Goal: Answer question/provide support: Share knowledge or assist other users

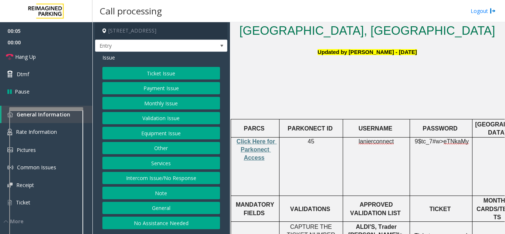
scroll to position [185, 0]
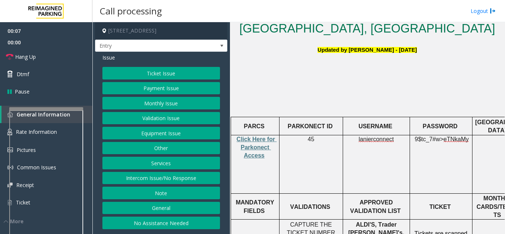
click at [141, 177] on button "Intercom Issue/No Response" at bounding box center [160, 178] width 117 height 13
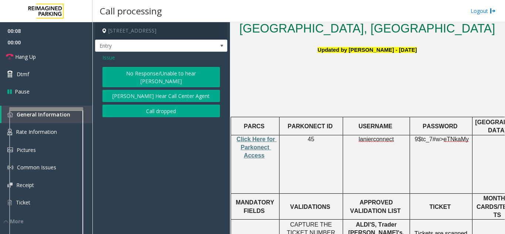
click at [168, 72] on button "No Response/Unable to hear [PERSON_NAME]" at bounding box center [160, 77] width 117 height 20
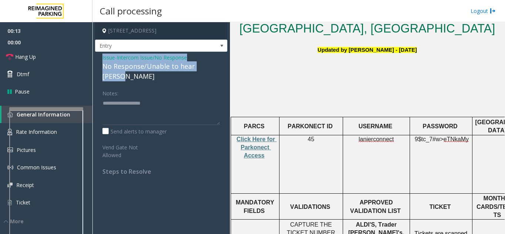
drag, startPoint x: 101, startPoint y: 56, endPoint x: 217, endPoint y: 66, distance: 116.4
click at [217, 66] on div "Issue - Intercom Issue/No Response No Response/Unable to hear [PERSON_NAME] Not…" at bounding box center [161, 117] width 132 height 131
copy div "Issue - Intercom Issue/No Response No Response/Unable to hear [PERSON_NAME]"
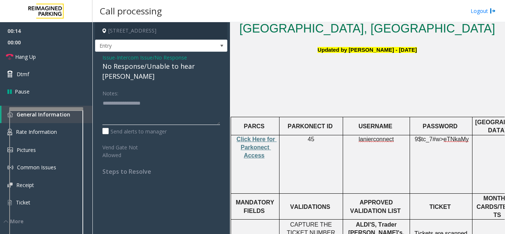
click at [152, 104] on textarea at bounding box center [160, 111] width 117 height 28
paste textarea "**********"
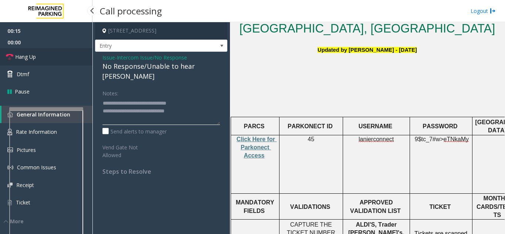
type textarea "**********"
click at [62, 55] on link "Hang Up" at bounding box center [46, 56] width 92 height 17
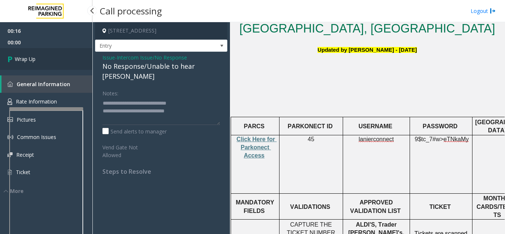
click at [62, 55] on link "Wrap Up" at bounding box center [46, 59] width 92 height 22
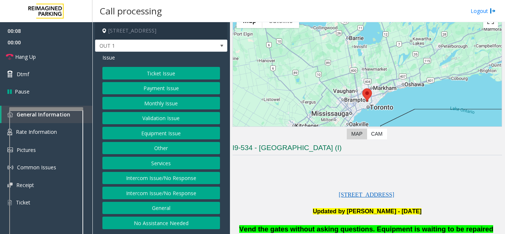
scroll to position [74, 0]
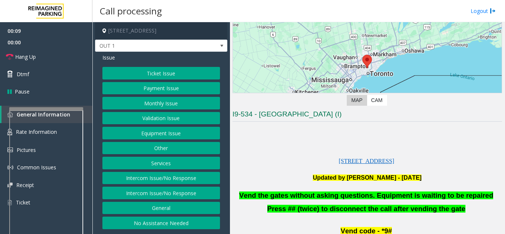
click at [182, 132] on button "Equipment Issue" at bounding box center [160, 133] width 117 height 13
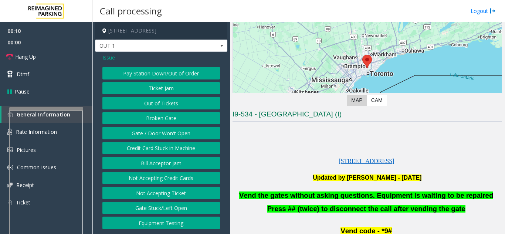
click at [174, 151] on button "Credit Card Stuck in Machine" at bounding box center [160, 148] width 117 height 13
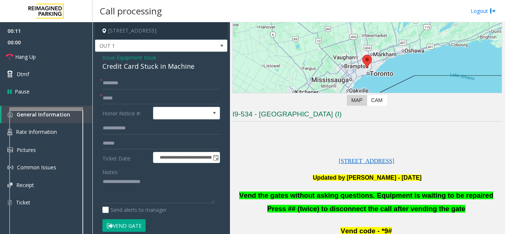
click at [112, 58] on span "Issue" at bounding box center [108, 58] width 13 height 8
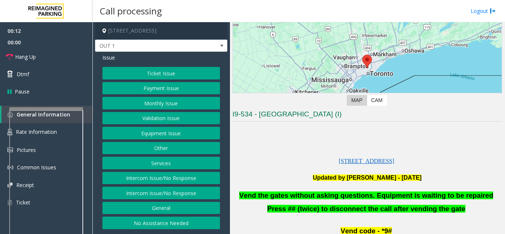
click at [161, 129] on button "Equipment Issue" at bounding box center [160, 133] width 117 height 13
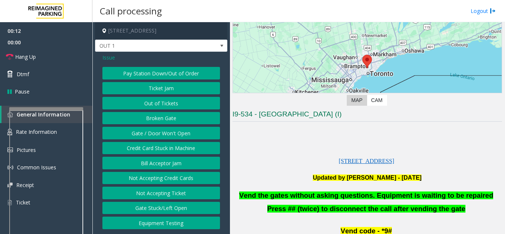
click at [157, 134] on button "Gate / Door Won't Open" at bounding box center [160, 133] width 117 height 13
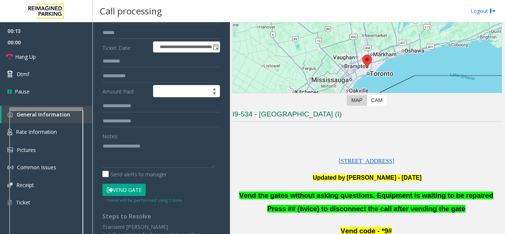
scroll to position [111, 0]
click at [126, 183] on button "Vend Gate" at bounding box center [123, 189] width 43 height 13
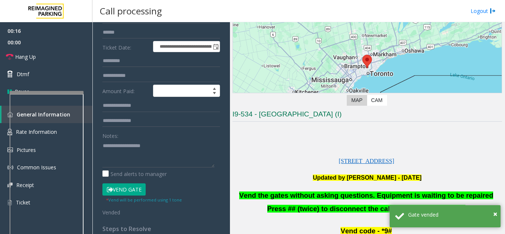
click at [55, 91] on div at bounding box center [47, 92] width 74 height 3
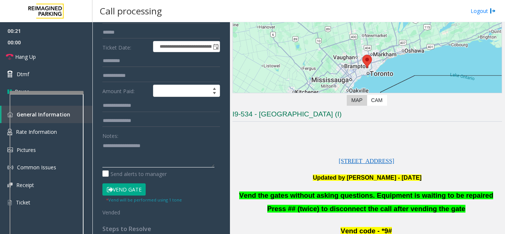
click at [120, 142] on textarea at bounding box center [158, 154] width 112 height 28
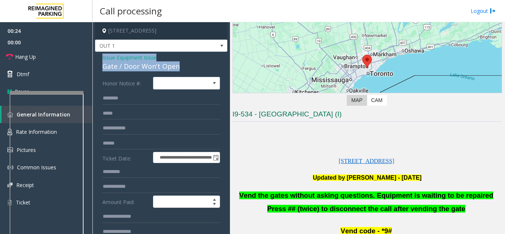
drag, startPoint x: 97, startPoint y: 57, endPoint x: 180, endPoint y: 68, distance: 83.5
click at [180, 68] on div "**********" at bounding box center [161, 233] width 132 height 363
copy div "Issue - Equipment Issue Gate / Door Won't Open"
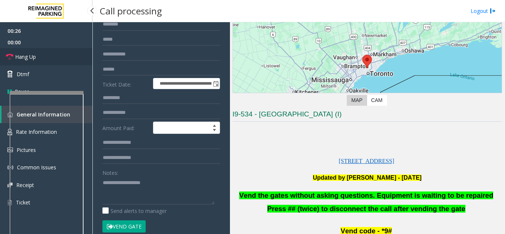
click at [45, 53] on link "Hang Up" at bounding box center [46, 56] width 92 height 17
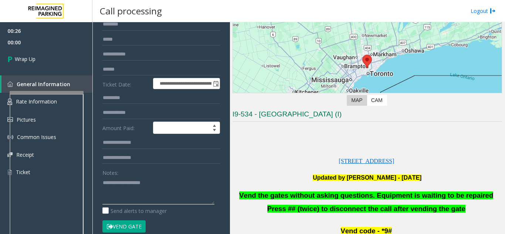
click at [113, 192] on textarea at bounding box center [158, 191] width 112 height 28
paste textarea "**********"
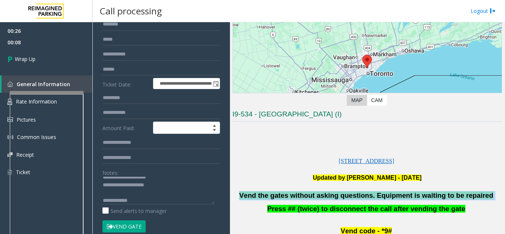
drag, startPoint x: 249, startPoint y: 193, endPoint x: 489, endPoint y: 191, distance: 240.1
click at [489, 191] on p "Vend the gates without asking questions. Equipment is waiting to be repaired" at bounding box center [366, 195] width 269 height 9
copy p "Vend the gates without asking questions. Equipment is waiting to be repaired"
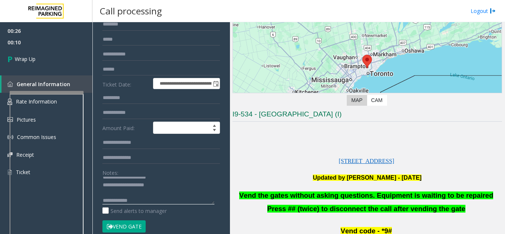
click at [161, 204] on textarea at bounding box center [158, 191] width 112 height 28
paste textarea "**********"
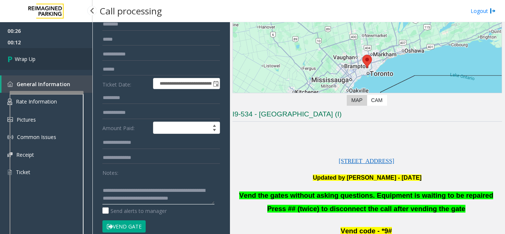
type textarea "**********"
click at [31, 54] on link "Wrap Up" at bounding box center [46, 59] width 92 height 22
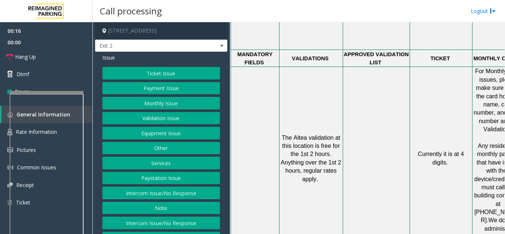
scroll to position [554, 15]
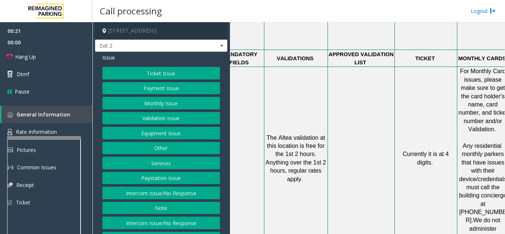
click at [40, 137] on div at bounding box center [44, 137] width 74 height 3
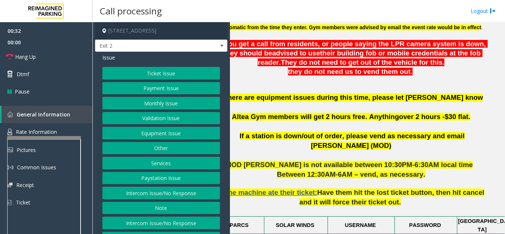
scroll to position [295, 15]
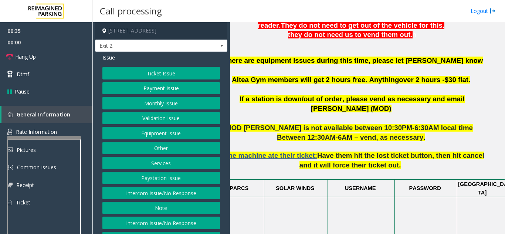
click at [181, 115] on button "Validation Issue" at bounding box center [160, 118] width 117 height 13
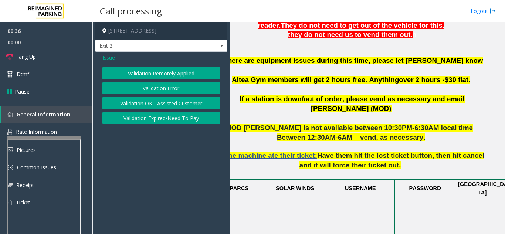
click at [172, 90] on button "Validation Error" at bounding box center [160, 88] width 117 height 13
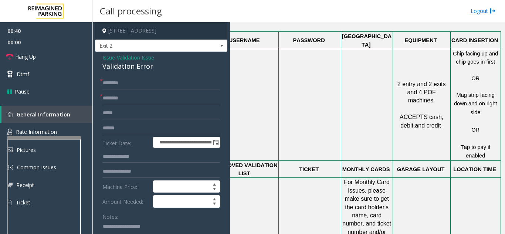
scroll to position [517, 136]
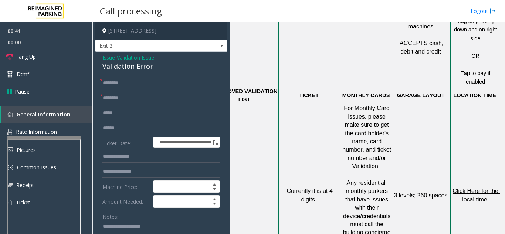
click at [463, 188] on span "Click Here for the local time" at bounding box center [475, 195] width 47 height 14
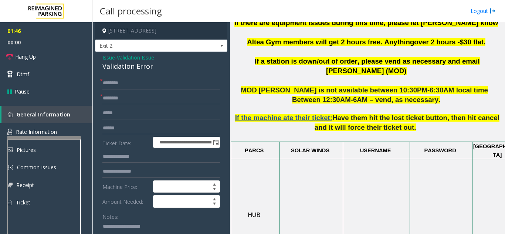
scroll to position [332, 0]
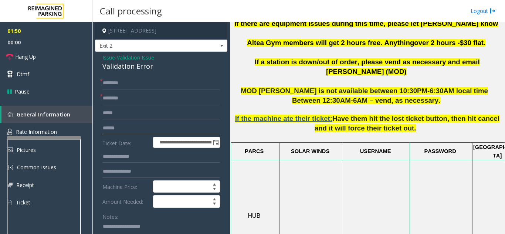
click at [115, 127] on input "text" at bounding box center [160, 128] width 117 height 13
type input "*******"
click at [160, 219] on div "Notes:" at bounding box center [160, 229] width 117 height 38
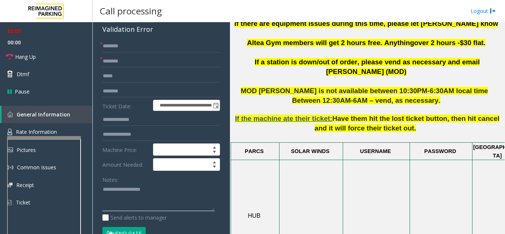
click at [128, 193] on textarea at bounding box center [158, 198] width 112 height 28
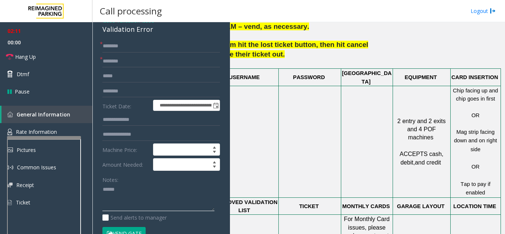
scroll to position [480, 136]
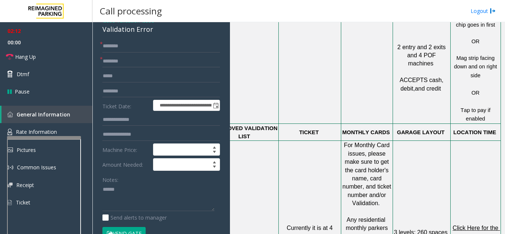
click at [470, 225] on span "Click Here for the local time" at bounding box center [475, 232] width 47 height 14
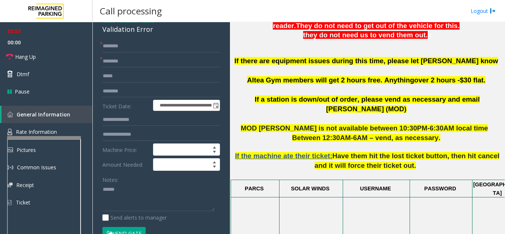
scroll to position [295, 0]
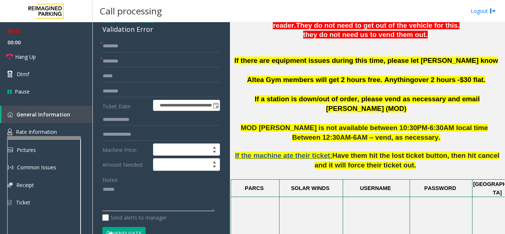
click at [136, 191] on textarea at bounding box center [158, 198] width 112 height 28
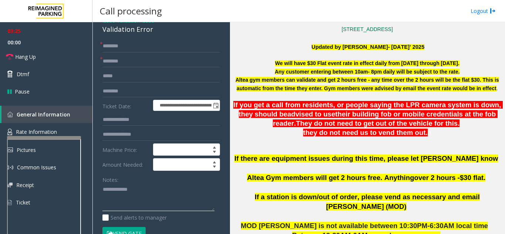
scroll to position [185, 0]
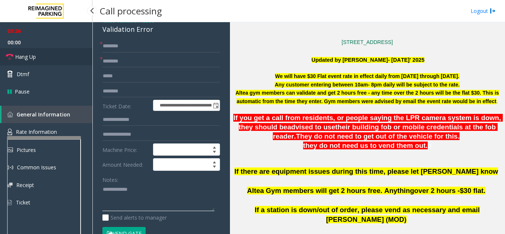
type textarea "**********"
click at [48, 55] on link "Hang Up" at bounding box center [46, 56] width 92 height 17
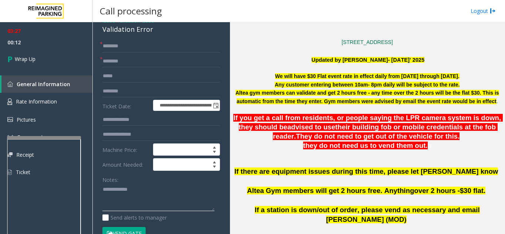
click at [172, 185] on textarea at bounding box center [158, 198] width 112 height 28
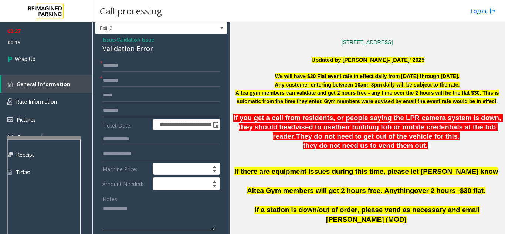
scroll to position [0, 0]
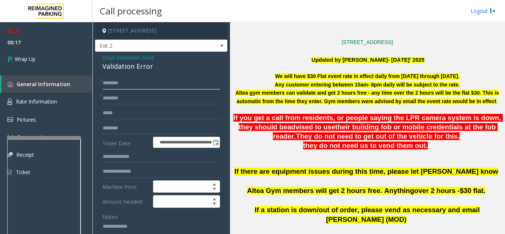
click at [130, 86] on input "text" at bounding box center [160, 83] width 117 height 13
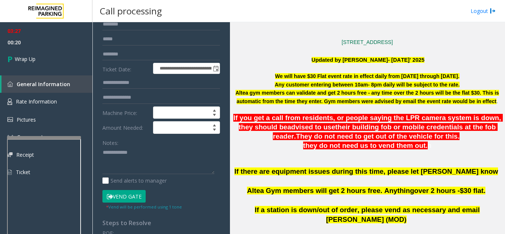
scroll to position [222, 0]
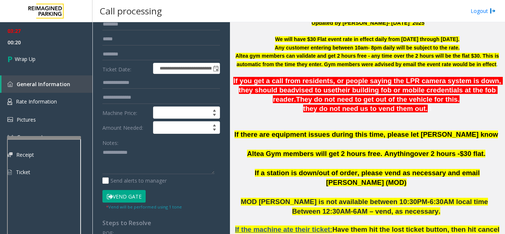
type input "**"
drag, startPoint x: 254, startPoint y: 163, endPoint x: 287, endPoint y: 165, distance: 32.2
click at [287, 165] on p "If there are equipment issues during this time, please let [PERSON_NAME] know A…" at bounding box center [366, 149] width 269 height 38
copy span "Altea Gym"
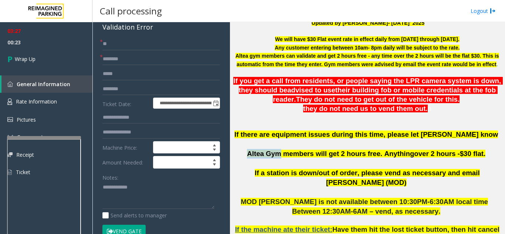
scroll to position [0, 0]
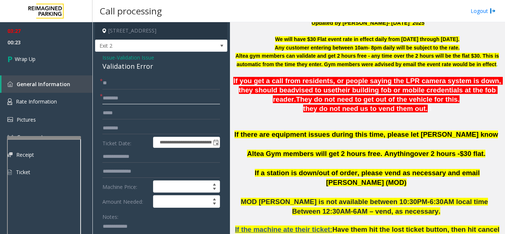
click at [127, 98] on input "text" at bounding box center [160, 98] width 117 height 13
paste input "*********"
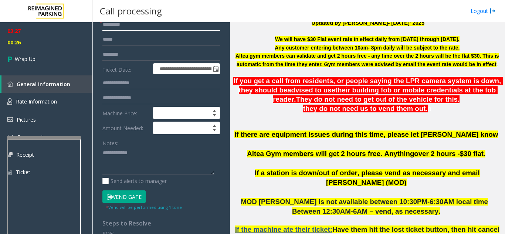
scroll to position [74, 0]
type input "*********"
click at [141, 151] on textarea at bounding box center [158, 161] width 112 height 28
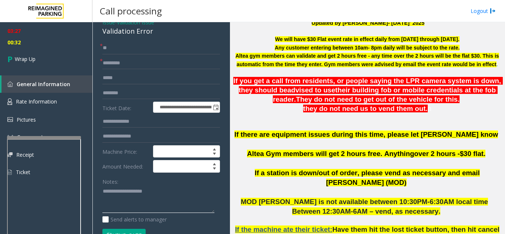
scroll to position [0, 0]
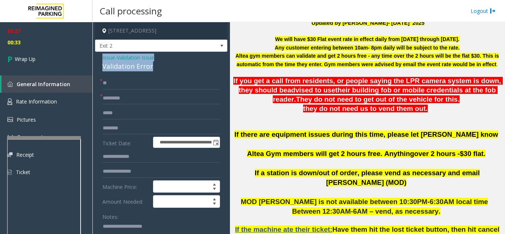
drag, startPoint x: 98, startPoint y: 58, endPoint x: 153, endPoint y: 70, distance: 55.9
copy div "Issue - Validation Issue Validation Error"
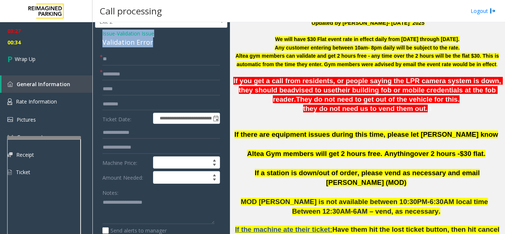
scroll to position [37, 0]
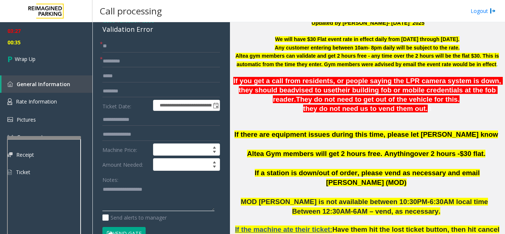
click at [117, 201] on textarea at bounding box center [158, 198] width 112 height 28
paste textarea "**********"
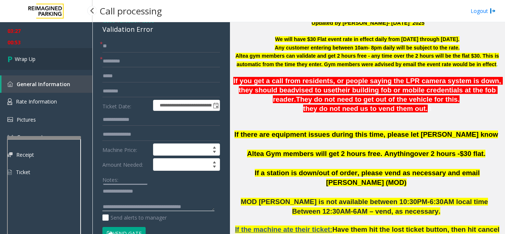
type textarea "**********"
click at [24, 61] on span "Wrap Up" at bounding box center [25, 59] width 21 height 8
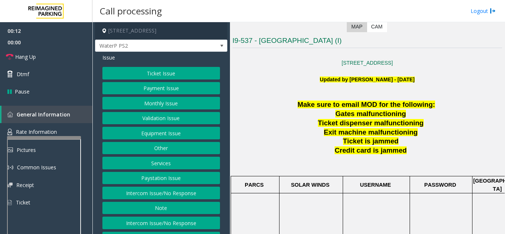
scroll to position [148, 0]
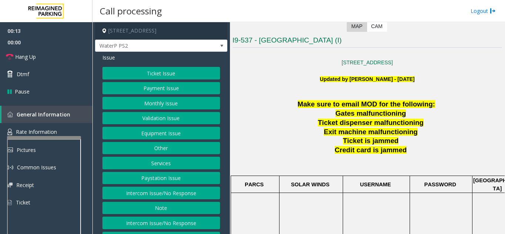
click at [171, 193] on button "Intercom Issue/No Response" at bounding box center [160, 193] width 117 height 13
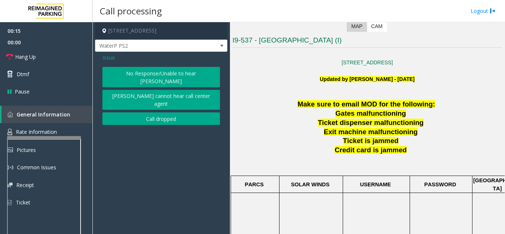
click at [157, 75] on button "No Response/Unable to hear [PERSON_NAME]" at bounding box center [160, 77] width 117 height 20
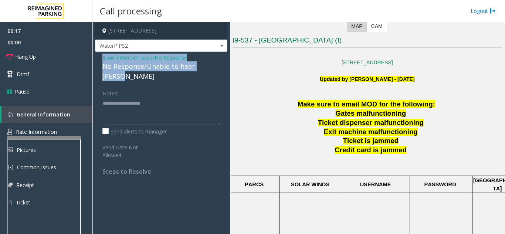
drag, startPoint x: 100, startPoint y: 56, endPoint x: 219, endPoint y: 66, distance: 118.6
click at [219, 66] on div "Issue - Intercom Issue/No Response No Response/Unable to hear [PERSON_NAME] Not…" at bounding box center [161, 117] width 132 height 131
copy div "Issue - Intercom Issue/No Response No Response/Unable to hear [PERSON_NAME]"
click at [44, 58] on link "Hang Up" at bounding box center [46, 56] width 92 height 17
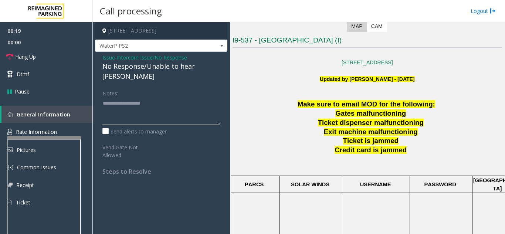
click at [127, 109] on textarea at bounding box center [160, 111] width 117 height 28
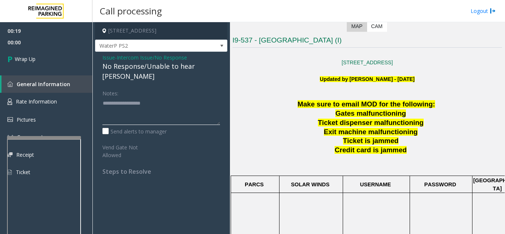
paste textarea "**********"
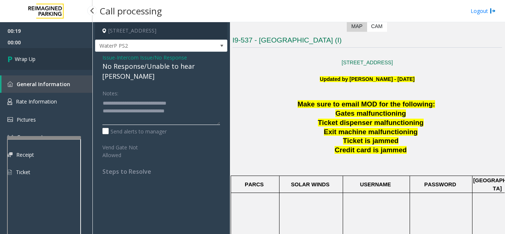
type textarea "**********"
click at [39, 55] on link "Wrap Up" at bounding box center [46, 59] width 92 height 22
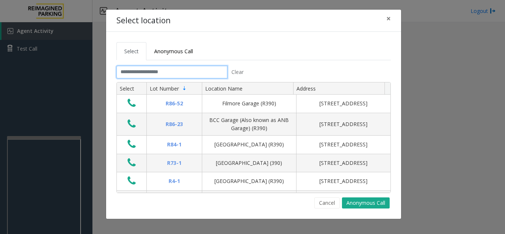
click at [190, 73] on input "text" at bounding box center [171, 72] width 111 height 13
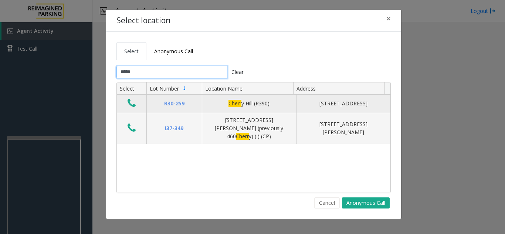
type input "*****"
click at [131, 101] on icon "Data table" at bounding box center [131, 103] width 8 height 10
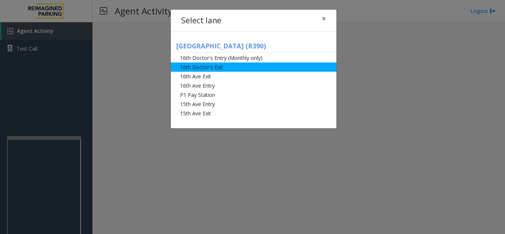
click at [205, 66] on li "16th Doctor's Exit" at bounding box center [253, 66] width 165 height 9
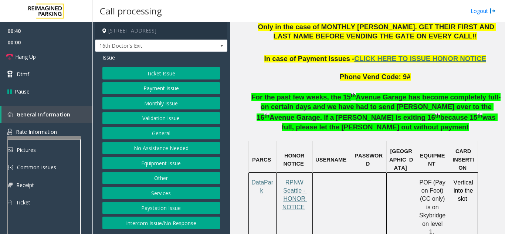
scroll to position [443, 0]
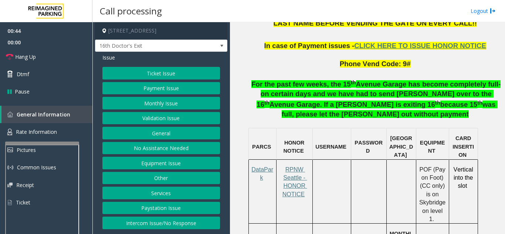
click at [74, 144] on div at bounding box center [42, 142] width 74 height 3
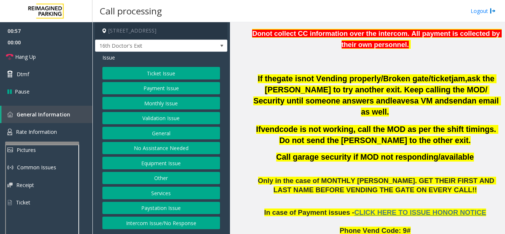
scroll to position [259, 0]
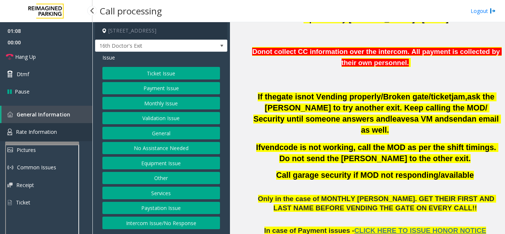
click at [48, 135] on span "Rate Information" at bounding box center [36, 131] width 41 height 7
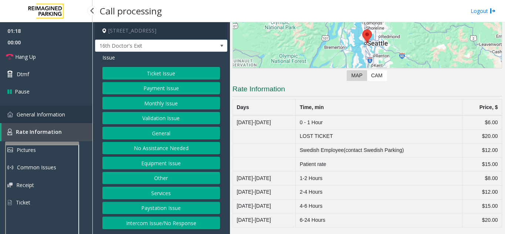
click at [50, 111] on span "General Information" at bounding box center [41, 114] width 48 height 7
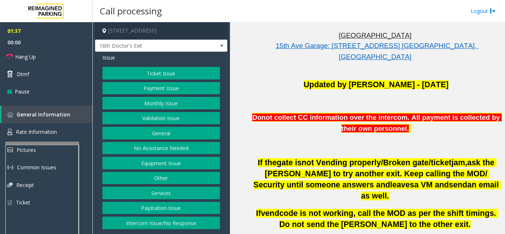
scroll to position [148, 0]
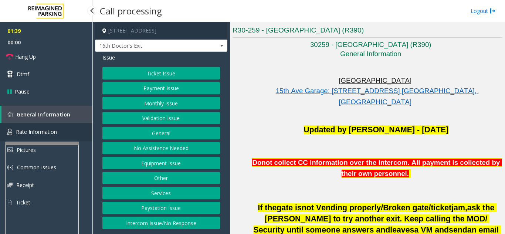
click at [77, 133] on link "Rate Information" at bounding box center [46, 132] width 92 height 18
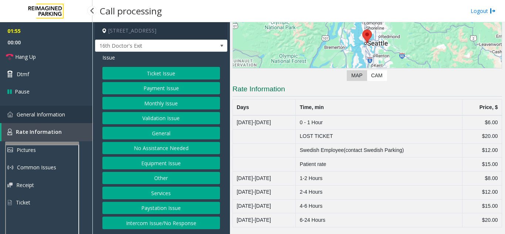
click at [68, 108] on link "General Information" at bounding box center [46, 114] width 92 height 17
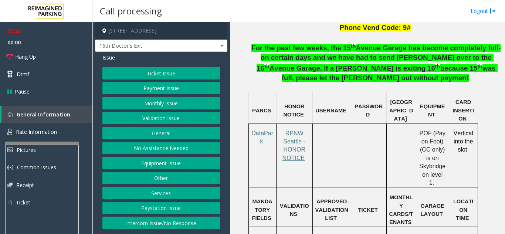
scroll to position [480, 0]
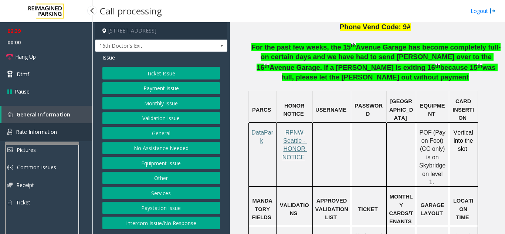
click at [71, 136] on link "Rate Information" at bounding box center [46, 132] width 92 height 18
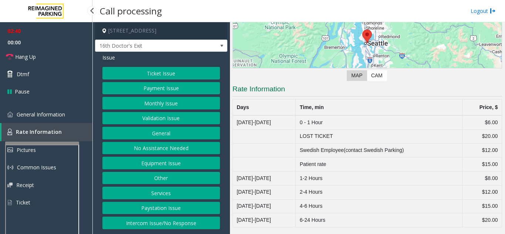
scroll to position [89, 0]
click at [71, 118] on link "General Information" at bounding box center [46, 114] width 92 height 17
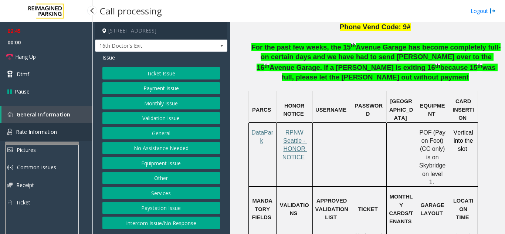
click at [46, 133] on span "Rate Information" at bounding box center [36, 131] width 41 height 7
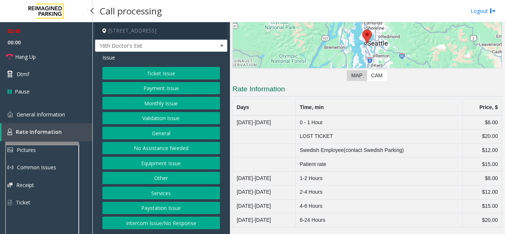
scroll to position [89, 0]
click at [71, 116] on link "General Information" at bounding box center [46, 114] width 92 height 17
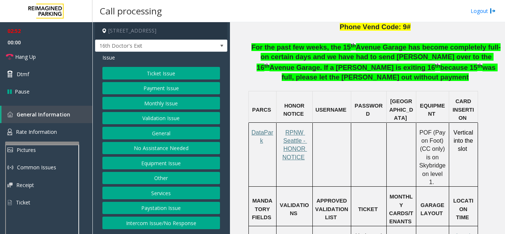
scroll to position [517, 0]
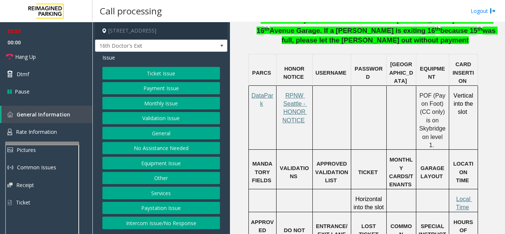
click at [175, 75] on button "Ticket Issue" at bounding box center [160, 73] width 117 height 13
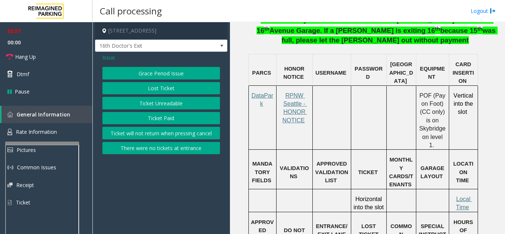
click at [178, 147] on button "There were no tickets at entrance" at bounding box center [160, 148] width 117 height 13
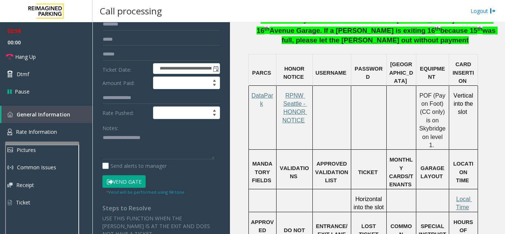
scroll to position [37, 0]
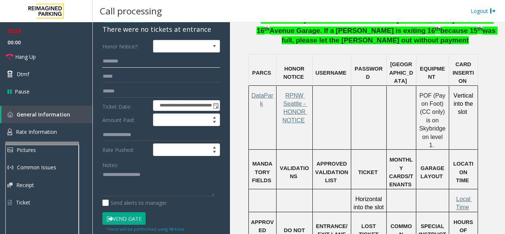
click at [126, 66] on input "text" at bounding box center [160, 61] width 117 height 13
type input "******"
click at [112, 172] on textarea at bounding box center [158, 183] width 112 height 28
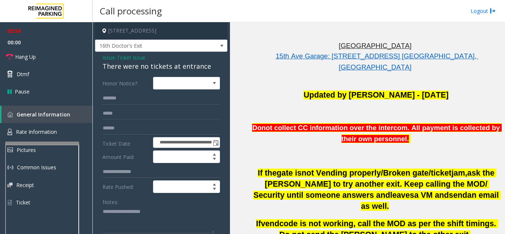
scroll to position [222, 0]
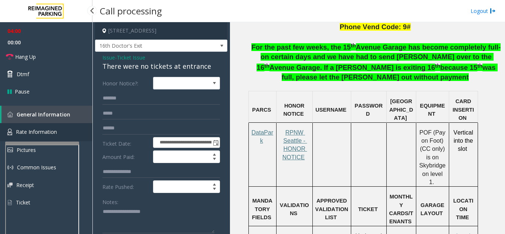
click at [53, 126] on link "Rate Information" at bounding box center [46, 132] width 92 height 18
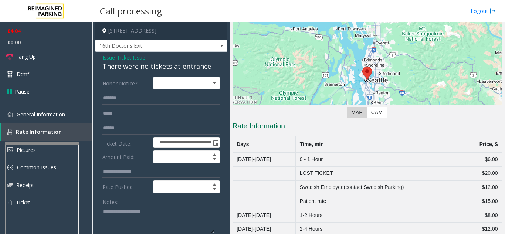
scroll to position [89, 0]
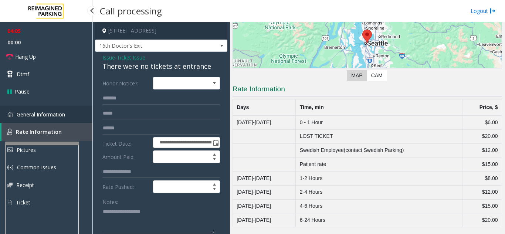
click at [66, 118] on link "General Information" at bounding box center [46, 114] width 92 height 17
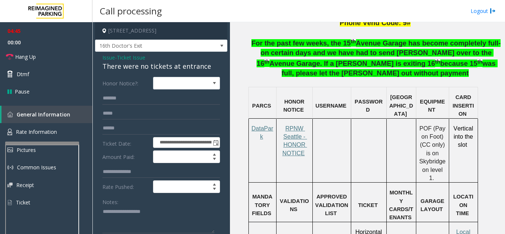
scroll to position [495, 0]
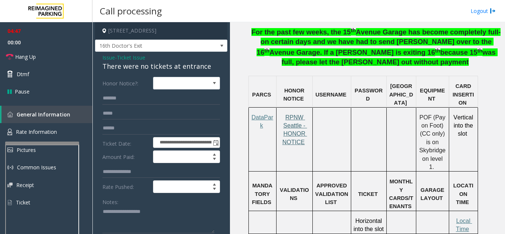
click at [289, 117] on span "RPNW Seattle - HONOR NOTICE" at bounding box center [294, 129] width 25 height 31
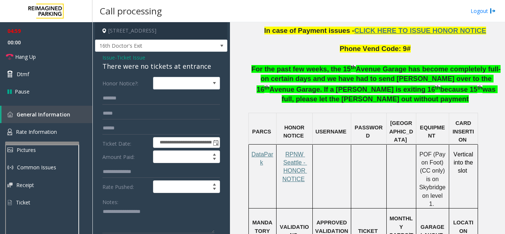
scroll to position [384, 0]
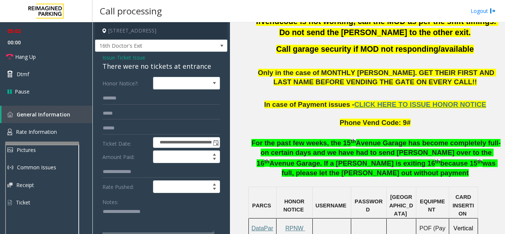
click at [120, 207] on textarea at bounding box center [158, 220] width 112 height 28
click at [28, 56] on span "Hang Up" at bounding box center [25, 57] width 21 height 8
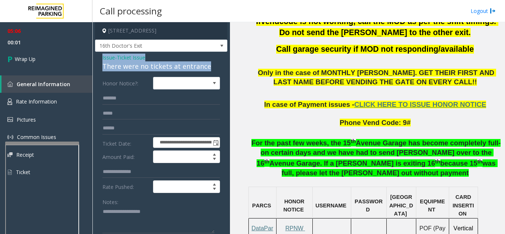
drag, startPoint x: 98, startPoint y: 58, endPoint x: 224, endPoint y: 68, distance: 126.0
click at [224, 68] on app-call-processing-form "**********" at bounding box center [160, 128] width 137 height 212
copy div "Issue - Ticket Issue There were no tickets at entrance"
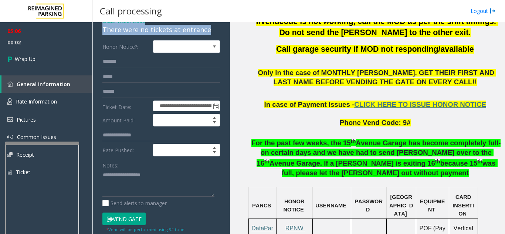
scroll to position [37, 0]
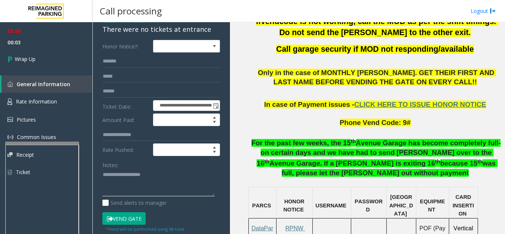
click at [137, 187] on textarea at bounding box center [158, 183] width 112 height 28
paste textarea "**********"
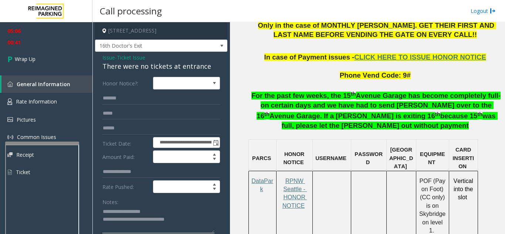
scroll to position [458, 0]
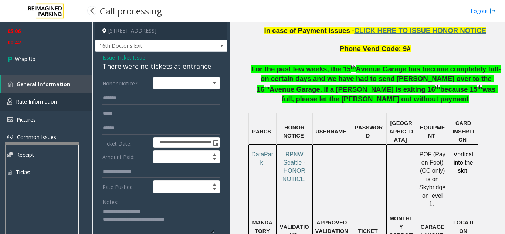
type textarea "**********"
click at [47, 107] on link "Rate Information" at bounding box center [46, 102] width 92 height 18
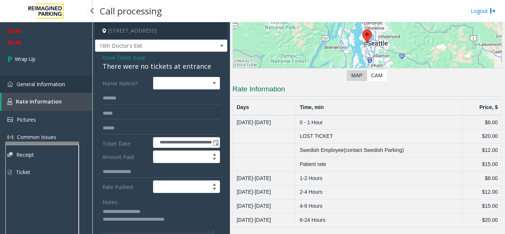
click at [20, 80] on link "General Information" at bounding box center [46, 83] width 92 height 17
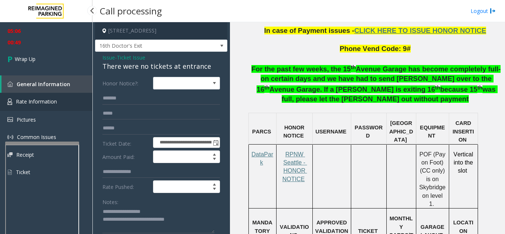
click at [42, 99] on span "Rate Information" at bounding box center [36, 101] width 41 height 7
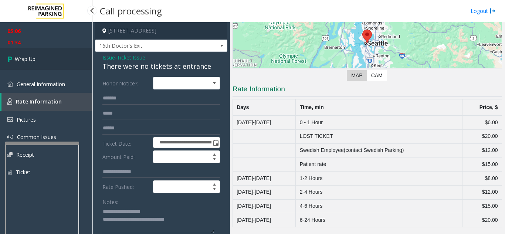
click at [42, 62] on link "Wrap Up" at bounding box center [46, 59] width 92 height 22
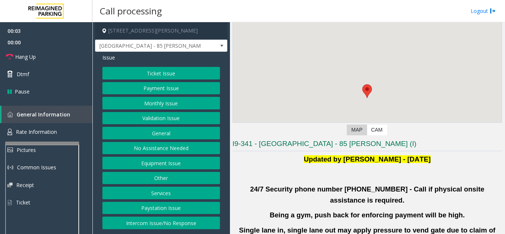
scroll to position [111, 0]
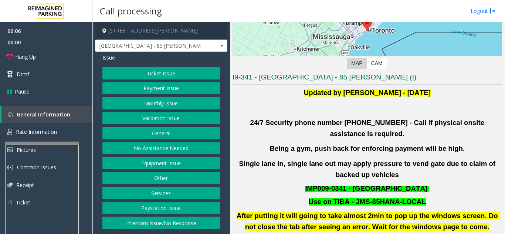
click at [150, 120] on button "Validation Issue" at bounding box center [160, 118] width 117 height 13
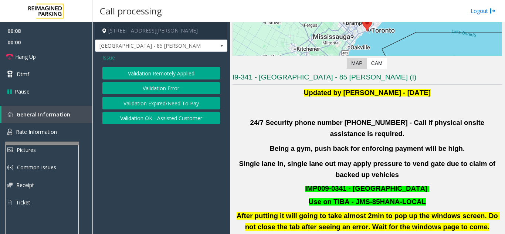
click at [161, 88] on button "Validation Error" at bounding box center [160, 88] width 117 height 13
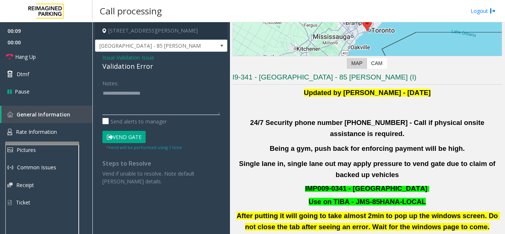
click at [148, 106] on textarea at bounding box center [160, 101] width 117 height 28
click at [108, 93] on textarea at bounding box center [160, 101] width 117 height 28
click at [142, 106] on textarea at bounding box center [160, 101] width 117 height 28
click at [134, 131] on button "Vend Gate" at bounding box center [123, 137] width 43 height 13
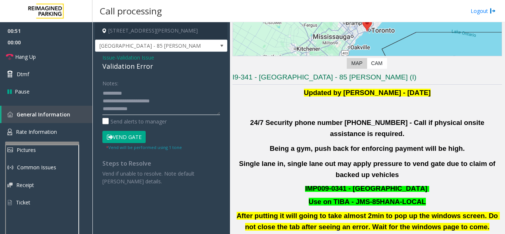
click at [144, 110] on textarea at bounding box center [160, 101] width 117 height 28
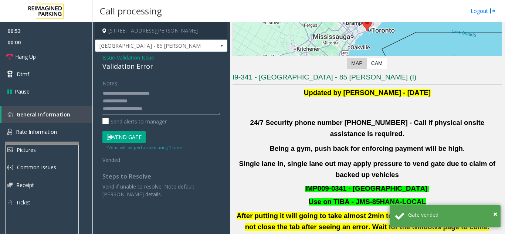
scroll to position [21, 0]
click at [56, 52] on link "Hang Up" at bounding box center [46, 56] width 92 height 17
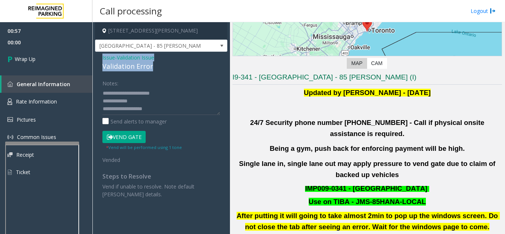
drag, startPoint x: 98, startPoint y: 57, endPoint x: 155, endPoint y: 70, distance: 58.2
click at [155, 70] on div "Issue - Validation Issue Validation Error Notes: Send alerts to manager Vend Ga…" at bounding box center [161, 129] width 132 height 154
copy div "Issue - Validation Issue Validation Error"
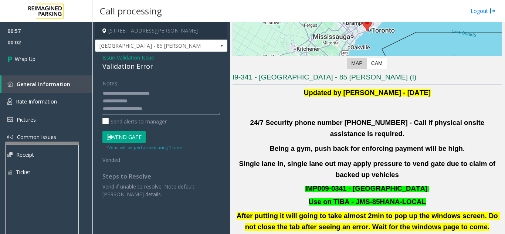
click at [128, 110] on textarea at bounding box center [160, 101] width 117 height 28
paste textarea "**********"
click at [185, 113] on textarea at bounding box center [160, 101] width 117 height 28
paste textarea "**********"
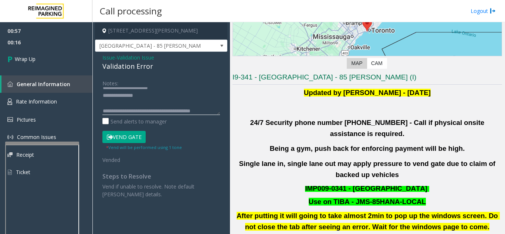
scroll to position [52, 0]
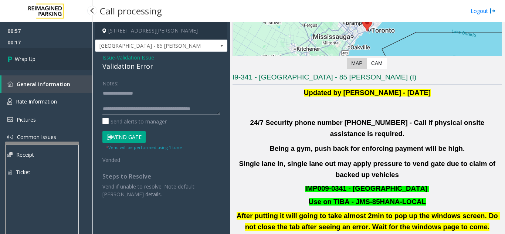
type textarea "**********"
click at [30, 65] on link "Wrap Up" at bounding box center [46, 59] width 92 height 22
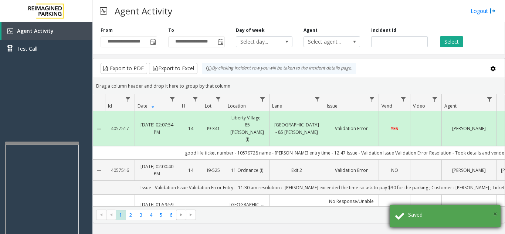
click at [496, 212] on span "×" at bounding box center [495, 214] width 4 height 10
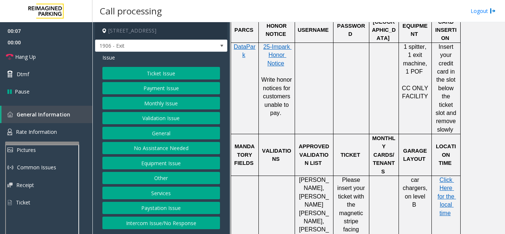
scroll to position [480, 0]
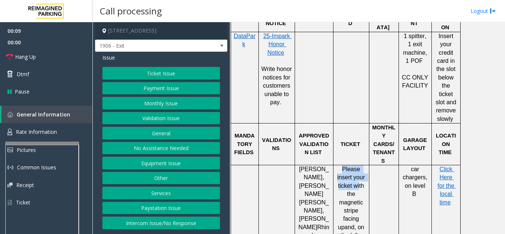
drag, startPoint x: 340, startPoint y: 136, endPoint x: 358, endPoint y: 151, distance: 24.1
click at [358, 165] on p "Please insert your ticket with the magnetic stripe facing up and, on the left," at bounding box center [351, 202] width 30 height 75
click at [360, 165] on p "Please insert your ticket with the magnetic stripe facing up and, on the left," at bounding box center [351, 202] width 30 height 75
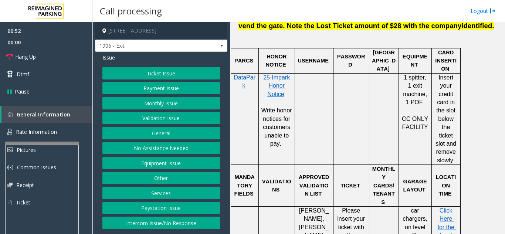
scroll to position [443, 0]
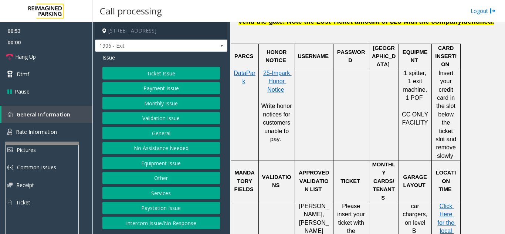
click at [177, 70] on button "Ticket Issue" at bounding box center [160, 73] width 117 height 13
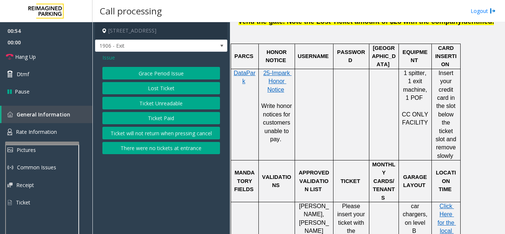
click at [169, 116] on button "Ticket Paid" at bounding box center [160, 118] width 117 height 13
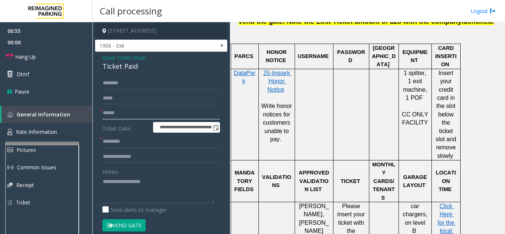
click at [138, 116] on input "text" at bounding box center [160, 113] width 117 height 13
click at [168, 112] on input "text" at bounding box center [160, 113] width 117 height 13
type input "*******"
click at [127, 144] on input "text" at bounding box center [160, 141] width 117 height 13
click at [444, 203] on span "Click Here for the local time" at bounding box center [446, 223] width 18 height 40
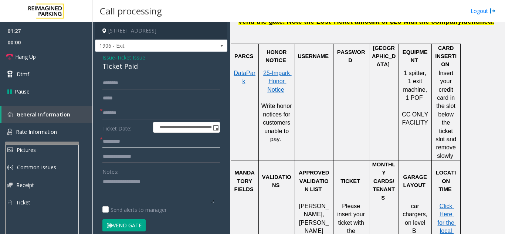
click at [131, 144] on input "text" at bounding box center [160, 141] width 117 height 13
type input "*****"
click at [119, 187] on textarea at bounding box center [158, 189] width 112 height 28
type textarea "***"
click at [115, 76] on div "**********" at bounding box center [161, 228] width 132 height 353
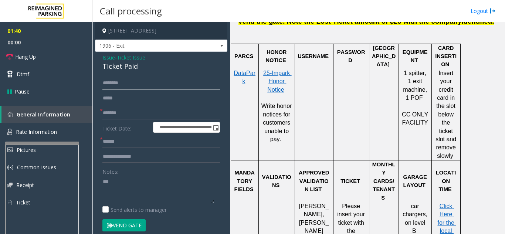
click at [118, 80] on input "text" at bounding box center [160, 83] width 117 height 13
click at [115, 82] on input "*********" at bounding box center [160, 83] width 117 height 13
type input "**********"
click at [127, 180] on textarea at bounding box center [158, 189] width 112 height 28
click at [134, 184] on textarea at bounding box center [158, 189] width 112 height 28
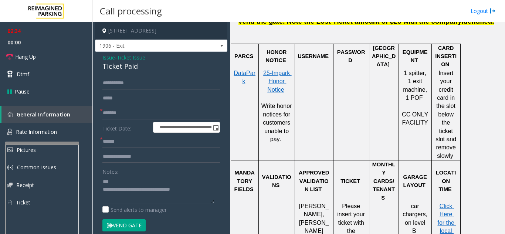
scroll to position [37, 0]
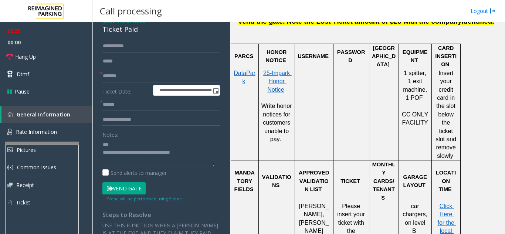
click at [134, 185] on button "Vend Gate" at bounding box center [123, 188] width 43 height 13
click at [202, 152] on textarea at bounding box center [158, 153] width 112 height 28
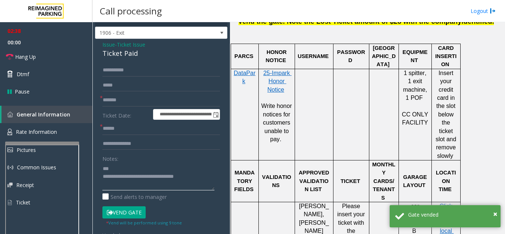
scroll to position [0, 0]
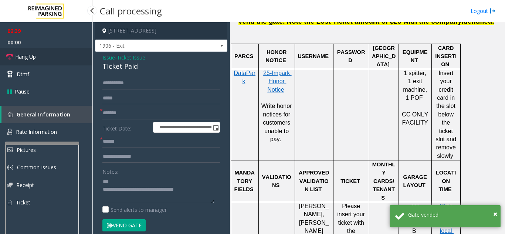
click at [61, 56] on link "Hang Up" at bounding box center [46, 56] width 92 height 17
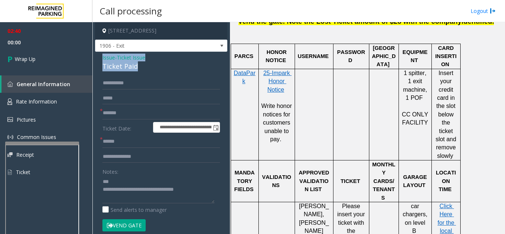
drag, startPoint x: 99, startPoint y: 56, endPoint x: 152, endPoint y: 72, distance: 55.9
click at [152, 72] on div "**********" at bounding box center [161, 235] width 132 height 366
copy div "Issue - Ticket Issue Ticket Paid"
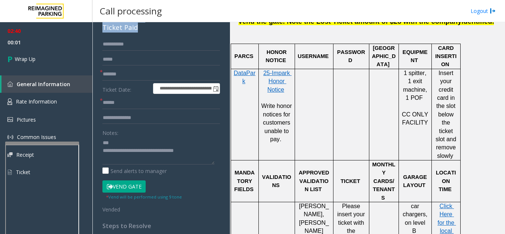
scroll to position [74, 0]
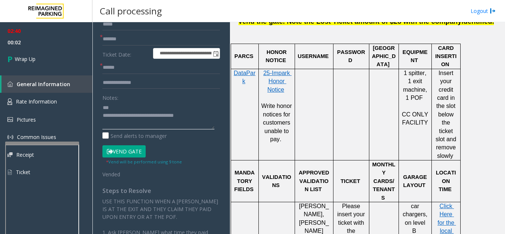
click at [124, 126] on textarea at bounding box center [158, 116] width 112 height 28
paste textarea "**********"
click at [156, 123] on textarea at bounding box center [158, 116] width 112 height 28
paste textarea "**********"
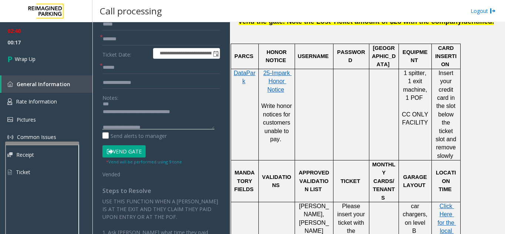
scroll to position [0, 0]
click at [105, 108] on textarea at bounding box center [158, 116] width 112 height 28
click at [104, 108] on textarea at bounding box center [158, 116] width 112 height 28
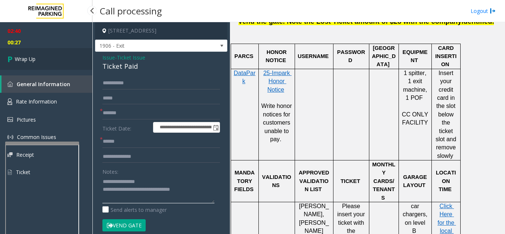
type textarea "**********"
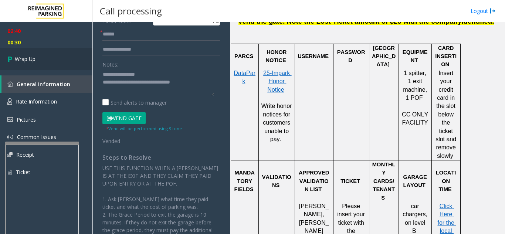
scroll to position [111, 0]
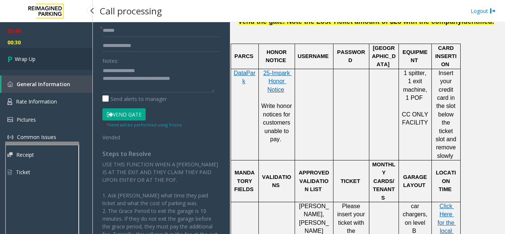
click at [51, 59] on link "Wrap Up" at bounding box center [46, 59] width 92 height 22
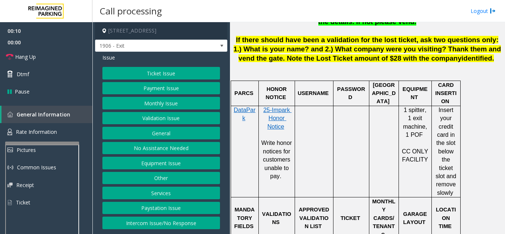
scroll to position [443, 0]
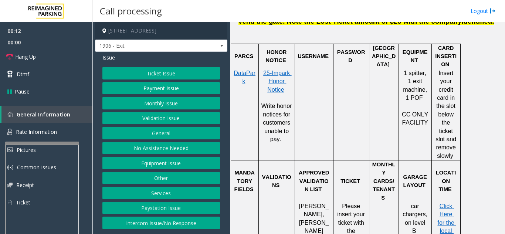
click at [158, 87] on button "Payment Issue" at bounding box center [160, 88] width 117 height 13
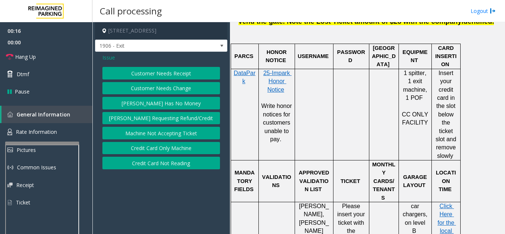
click at [167, 162] on button "Credit Card Not Reading" at bounding box center [160, 163] width 117 height 13
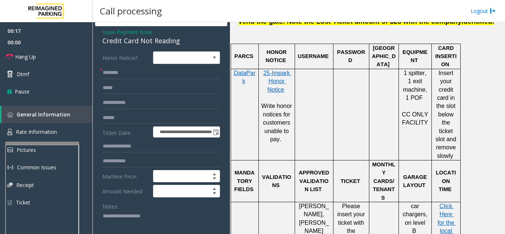
scroll to position [37, 0]
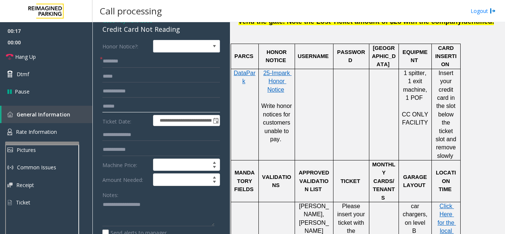
click at [148, 110] on input "text" at bounding box center [160, 106] width 117 height 13
type input "******"
click at [200, 64] on input "text" at bounding box center [160, 61] width 117 height 13
click at [112, 64] on input "******" at bounding box center [160, 61] width 117 height 13
click at [108, 61] on input "******" at bounding box center [160, 61] width 117 height 13
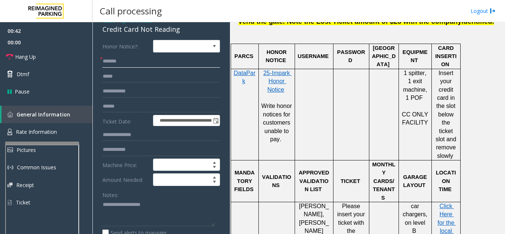
click at [110, 62] on input "******" at bounding box center [160, 61] width 117 height 13
click at [123, 206] on textarea at bounding box center [158, 213] width 112 height 28
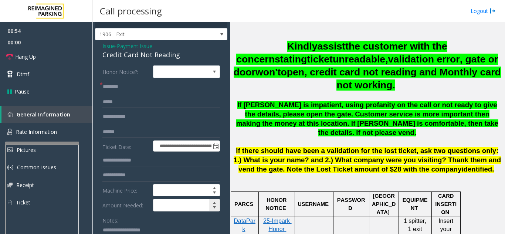
scroll to position [0, 0]
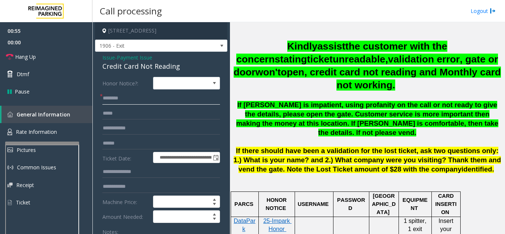
click at [139, 103] on input "*******" at bounding box center [160, 98] width 117 height 13
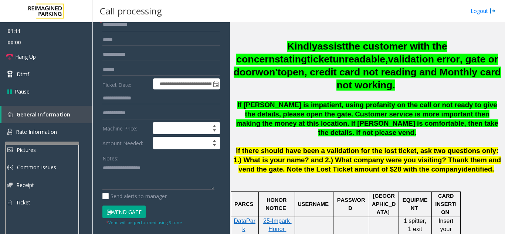
scroll to position [74, 0]
type input "**********"
click at [127, 210] on button "Vend Gate" at bounding box center [123, 211] width 43 height 13
click at [106, 173] on textarea at bounding box center [158, 176] width 112 height 28
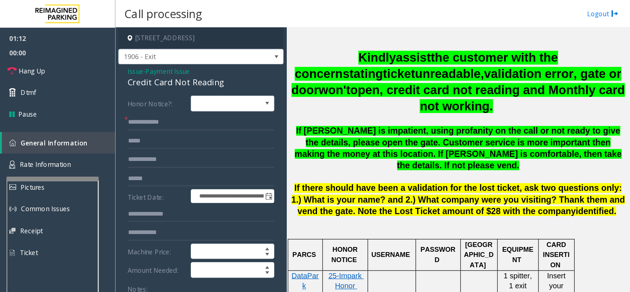
scroll to position [0, 0]
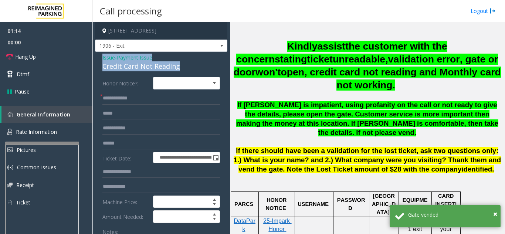
drag, startPoint x: 100, startPoint y: 57, endPoint x: 181, endPoint y: 67, distance: 81.6
copy div "Issue - Payment Issue Credit Card Not Reading"
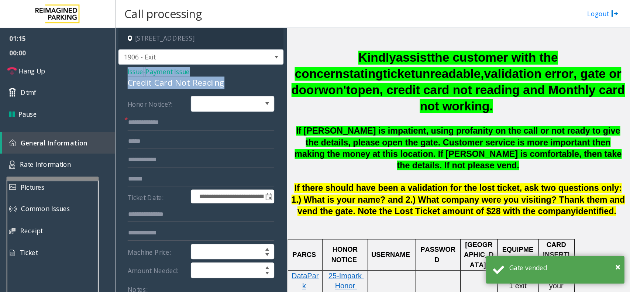
scroll to position [295, 0]
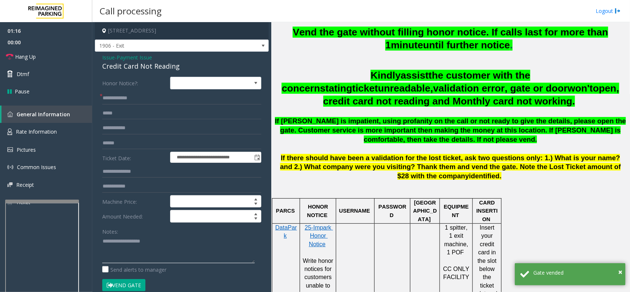
click at [138, 233] on textarea at bounding box center [178, 250] width 153 height 28
paste textarea "**********"
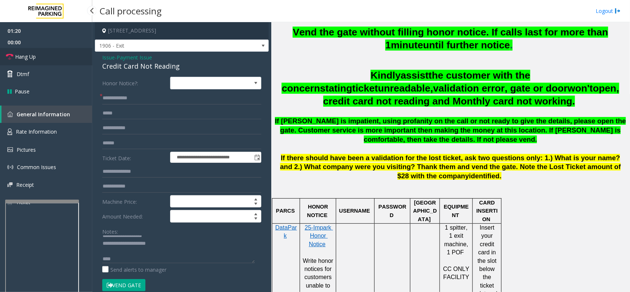
click at [45, 61] on link "Hang Up" at bounding box center [46, 56] width 92 height 17
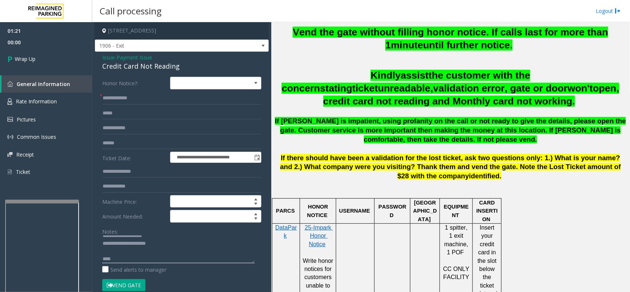
click at [104, 233] on textarea at bounding box center [178, 250] width 153 height 28
click at [106, 233] on textarea at bounding box center [178, 250] width 153 height 28
click at [131, 233] on textarea at bounding box center [178, 250] width 153 height 28
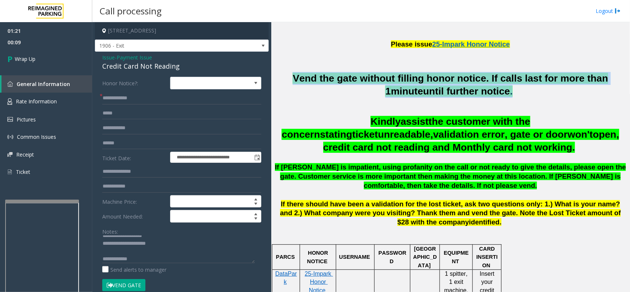
drag, startPoint x: 281, startPoint y: 74, endPoint x: 507, endPoint y: 88, distance: 226.5
click at [504, 88] on h2 "Vend the gate without filling honor notice. If calls last for more than 1 minut…" at bounding box center [450, 85] width 353 height 26
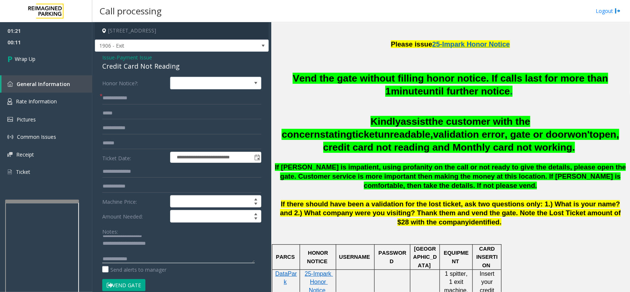
click at [206, 233] on textarea at bounding box center [178, 250] width 153 height 28
paste textarea "**********"
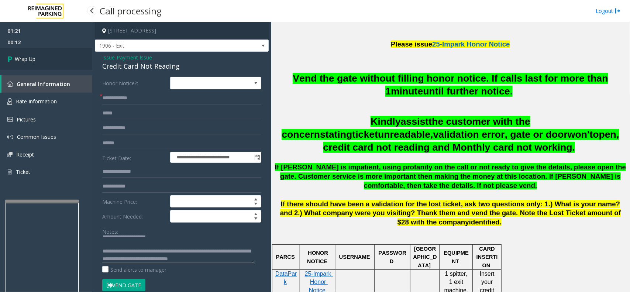
type textarea "**********"
click at [44, 60] on link "Wrap Up" at bounding box center [46, 59] width 92 height 22
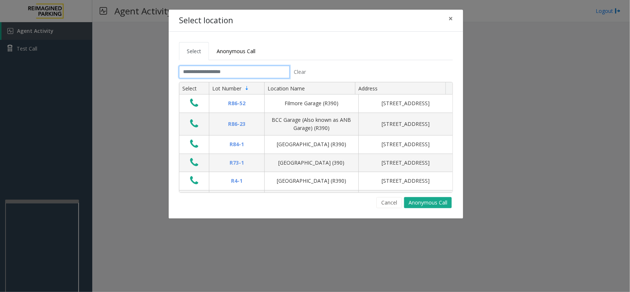
click at [249, 74] on input "text" at bounding box center [234, 72] width 111 height 13
click at [259, 69] on input "text" at bounding box center [234, 72] width 111 height 13
click at [270, 72] on input "text" at bounding box center [234, 72] width 111 height 13
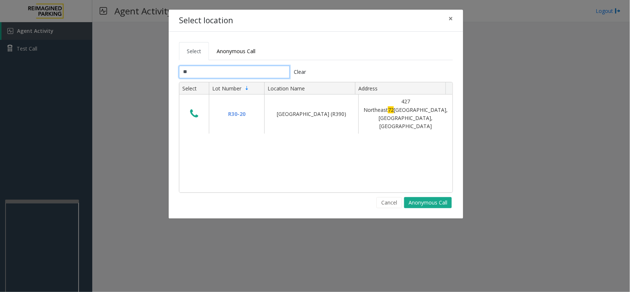
type input "*"
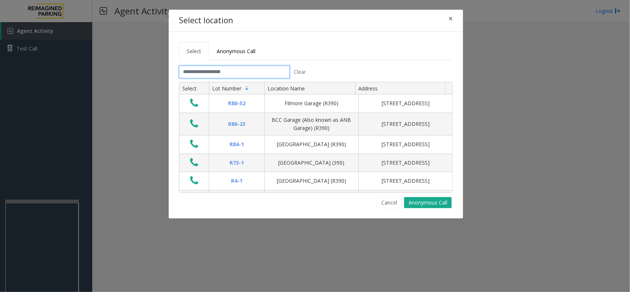
click at [235, 73] on input "text" at bounding box center [234, 72] width 111 height 13
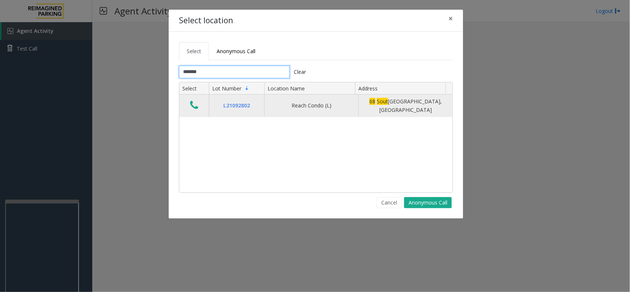
type input "*******"
click at [191, 104] on icon "Data table" at bounding box center [194, 105] width 8 height 10
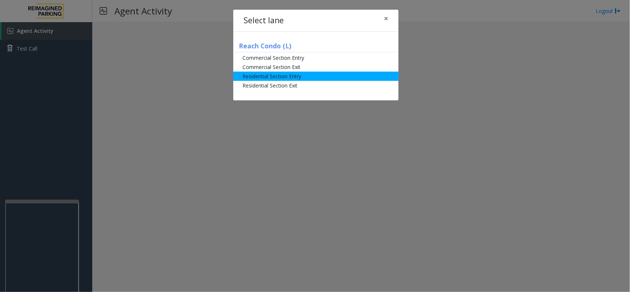
click at [283, 76] on li "Residential Section Entry" at bounding box center [315, 76] width 165 height 9
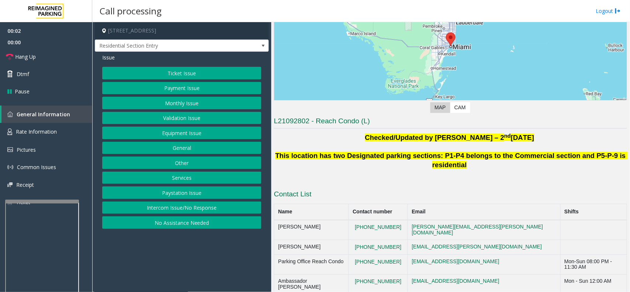
scroll to position [87, 0]
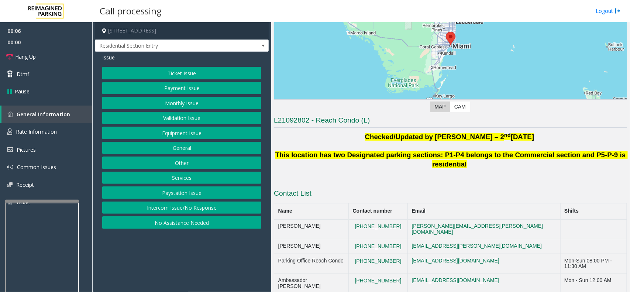
click at [219, 88] on button "Payment Issue" at bounding box center [181, 88] width 159 height 13
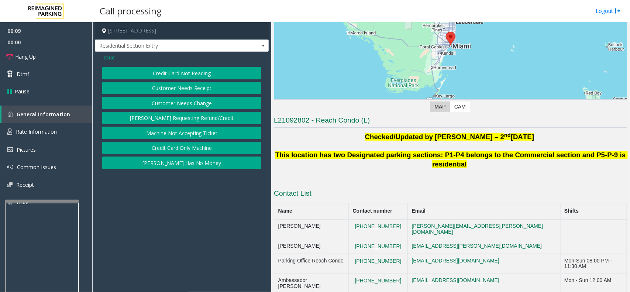
click at [189, 74] on button "Credit Card Not Reading" at bounding box center [181, 73] width 159 height 13
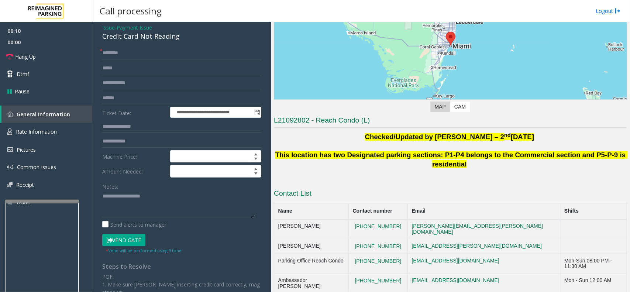
scroll to position [46, 0]
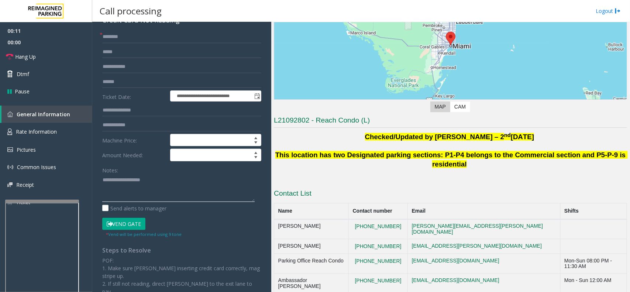
click at [135, 187] on textarea at bounding box center [178, 188] width 153 height 28
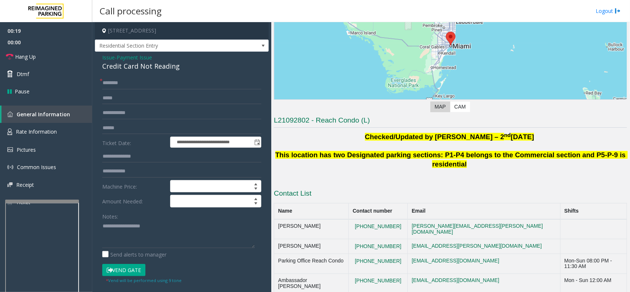
click at [104, 56] on span "Issue" at bounding box center [108, 58] width 13 height 8
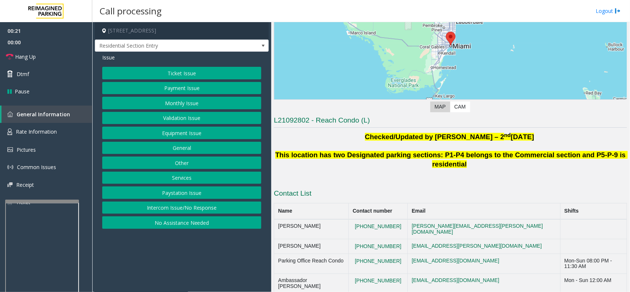
click at [174, 105] on button "Monthly Issue" at bounding box center [181, 103] width 159 height 13
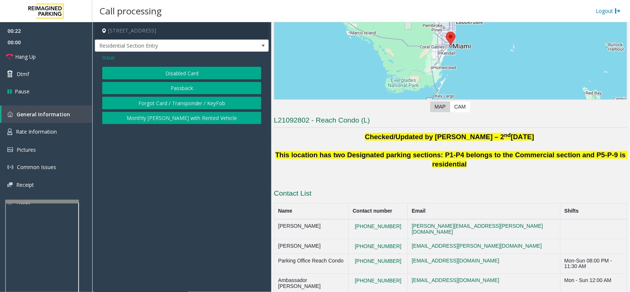
click at [167, 76] on button "Disabled Card" at bounding box center [181, 73] width 159 height 13
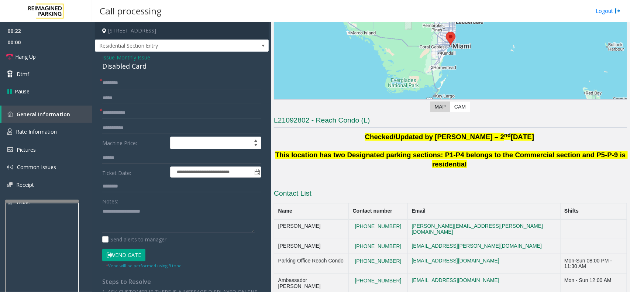
click at [132, 112] on input "text" at bounding box center [181, 113] width 159 height 13
type input "*********"
click at [115, 86] on input "text" at bounding box center [181, 83] width 159 height 13
click at [129, 85] on input "text" at bounding box center [181, 83] width 159 height 13
type input "******"
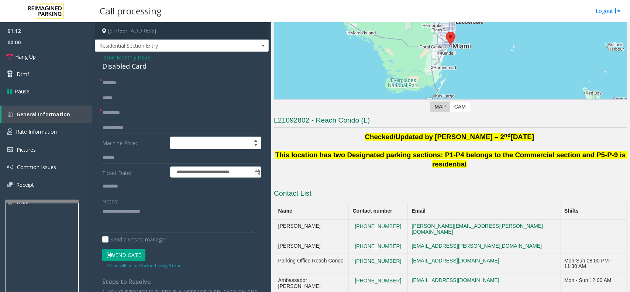
click at [119, 233] on button "Vend Gate" at bounding box center [123, 255] width 43 height 13
click at [120, 219] on textarea at bounding box center [178, 219] width 153 height 28
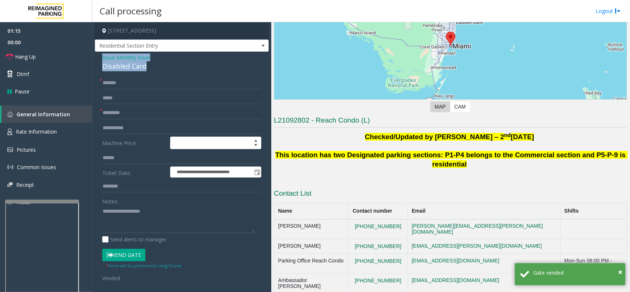
drag, startPoint x: 100, startPoint y: 54, endPoint x: 150, endPoint y: 62, distance: 50.9
click at [150, 62] on div "**********" at bounding box center [182, 257] width 174 height 411
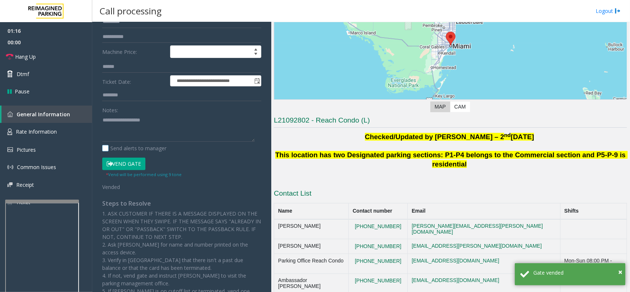
scroll to position [92, 0]
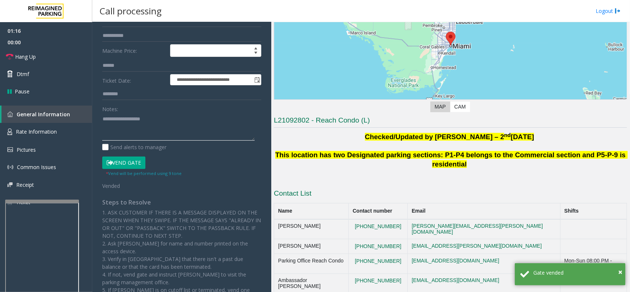
click at [128, 119] on textarea at bounding box center [178, 127] width 153 height 28
paste textarea "**********"
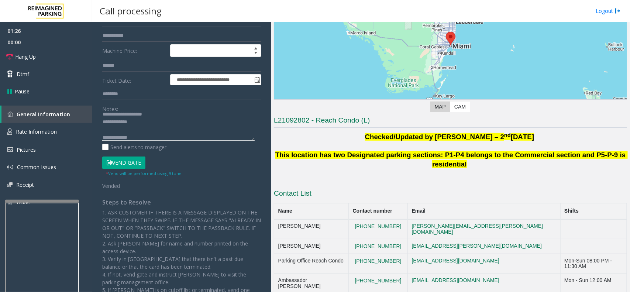
click at [209, 137] on textarea at bounding box center [178, 127] width 153 height 28
paste textarea "**********"
type textarea "**********"
click at [46, 55] on link "Hang Up" at bounding box center [46, 56] width 92 height 17
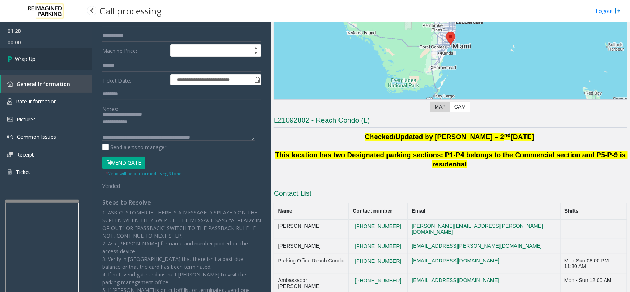
click at [47, 63] on link "Wrap Up" at bounding box center [46, 59] width 92 height 22
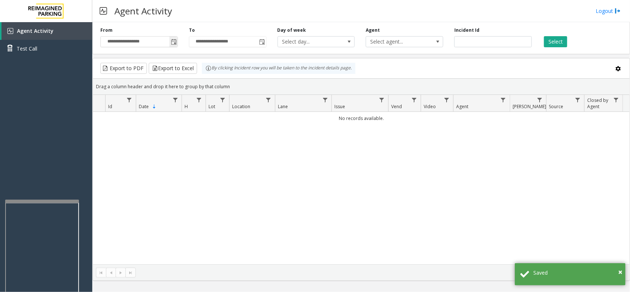
click at [176, 37] on span "Toggle popup" at bounding box center [174, 42] width 8 height 12
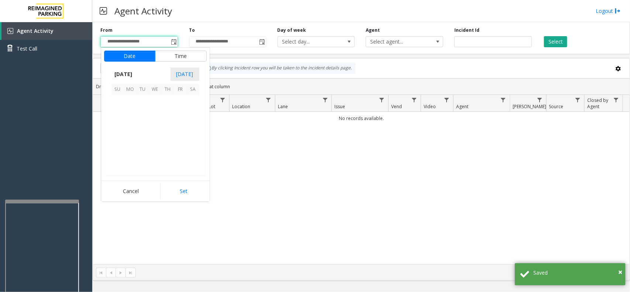
scroll to position [132410, 0]
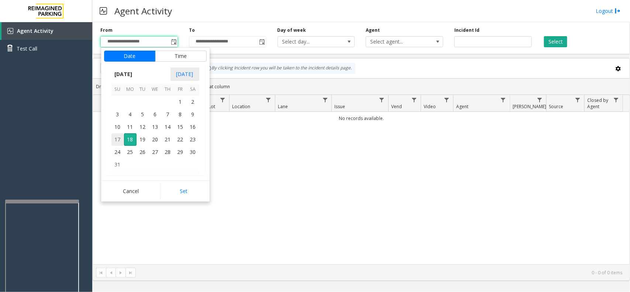
click at [115, 137] on span "17" at bounding box center [118, 139] width 13 height 13
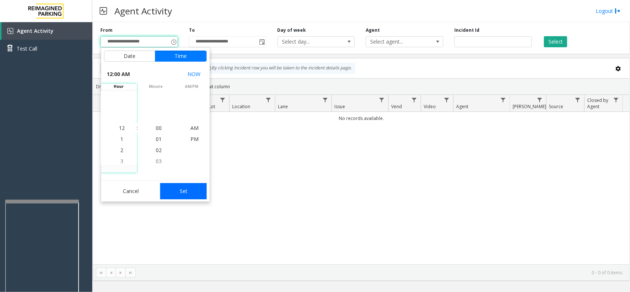
click at [175, 191] on button "Set" at bounding box center [183, 191] width 47 height 16
type input "**********"
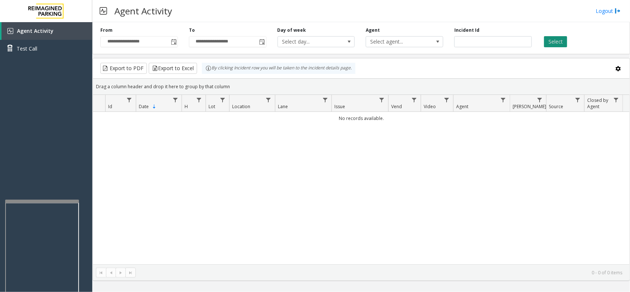
click at [504, 41] on button "Select" at bounding box center [555, 41] width 23 height 11
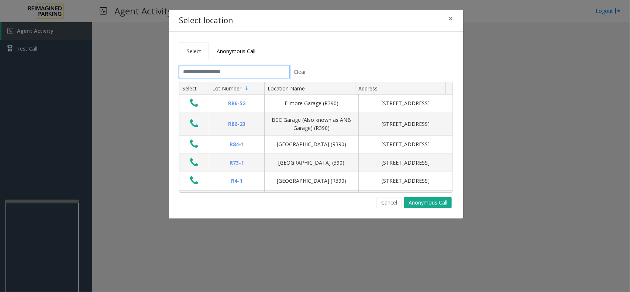
click at [213, 73] on input "text" at bounding box center [234, 72] width 111 height 13
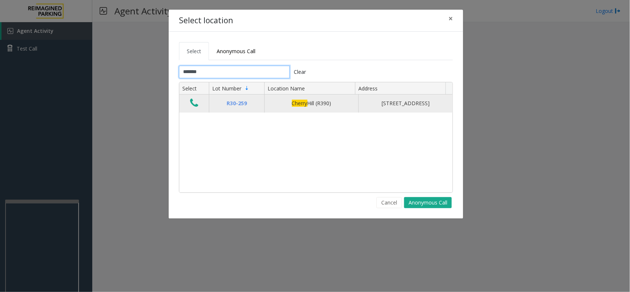
type input "******"
click at [195, 104] on icon "Data table" at bounding box center [194, 103] width 8 height 10
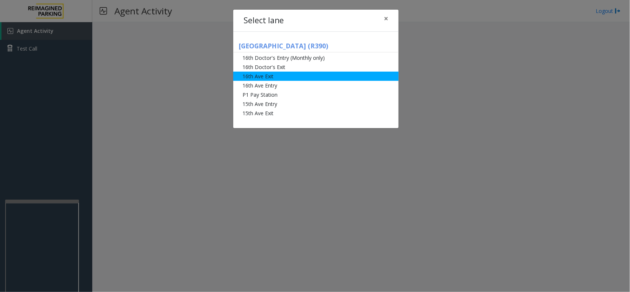
click at [271, 76] on li "16th Ave Exit" at bounding box center [315, 76] width 165 height 9
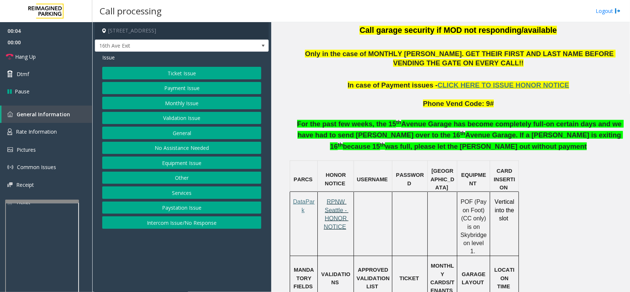
scroll to position [416, 0]
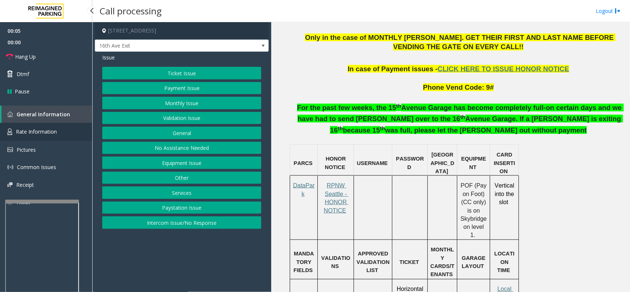
click at [50, 132] on span "Rate Information" at bounding box center [36, 131] width 41 height 7
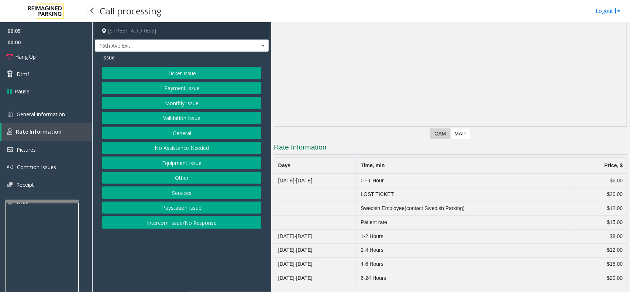
scroll to position [60, 0]
click at [71, 107] on link "General Information" at bounding box center [46, 114] width 92 height 17
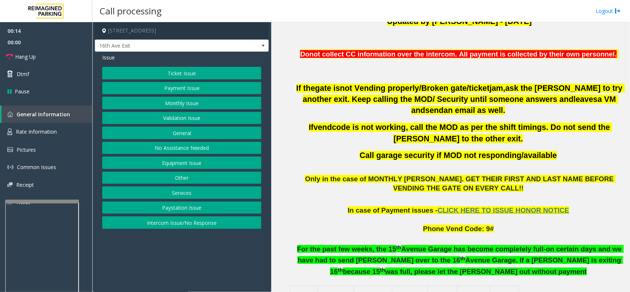
scroll to position [323, 0]
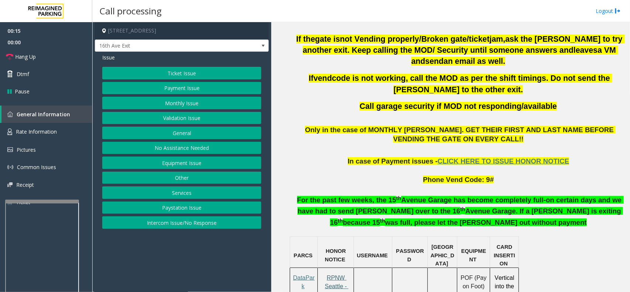
click at [336, 233] on span "RPNW Seattle - HONOR NOTICE" at bounding box center [336, 290] width 25 height 31
click at [62, 124] on link "Rate Information" at bounding box center [46, 132] width 92 height 18
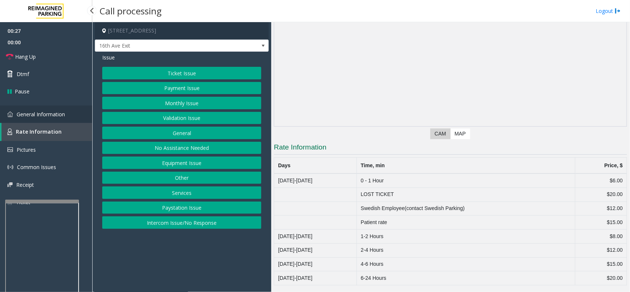
click at [60, 111] on span "General Information" at bounding box center [41, 114] width 48 height 7
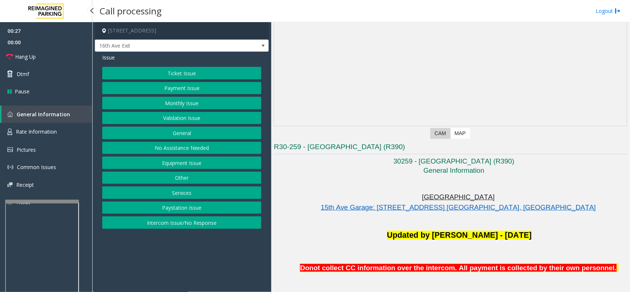
scroll to position [323, 0]
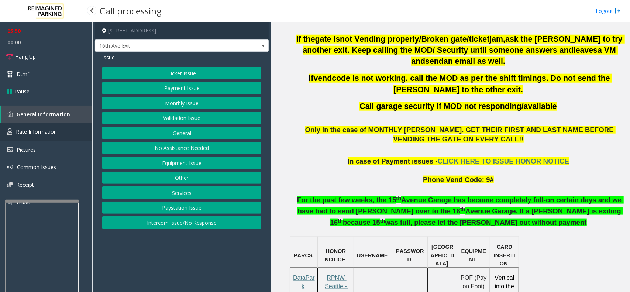
click at [67, 127] on link "Rate Information" at bounding box center [46, 132] width 92 height 18
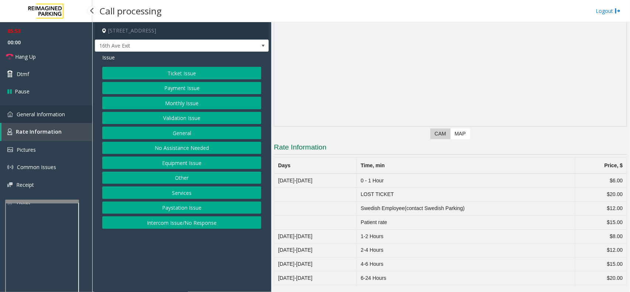
click at [41, 111] on span "General Information" at bounding box center [41, 114] width 48 height 7
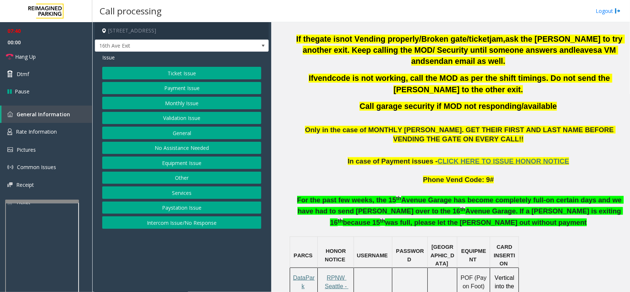
click at [161, 89] on button "Payment Issue" at bounding box center [181, 88] width 159 height 13
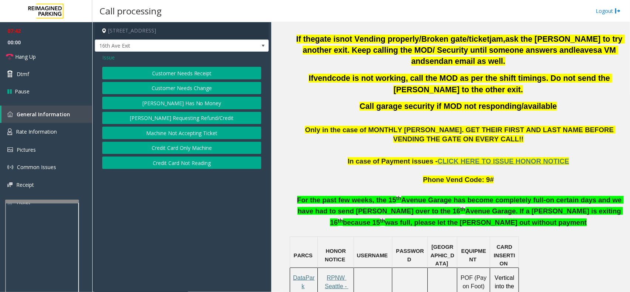
click at [175, 164] on button "Credit Card Not Reading" at bounding box center [181, 163] width 159 height 13
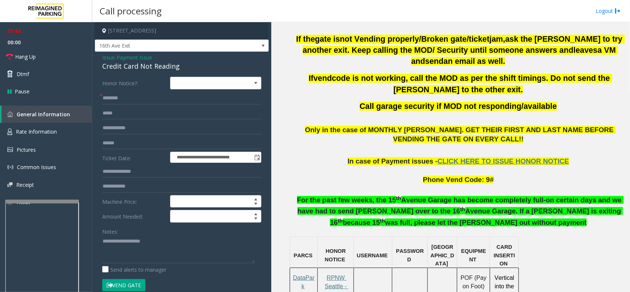
scroll to position [92, 0]
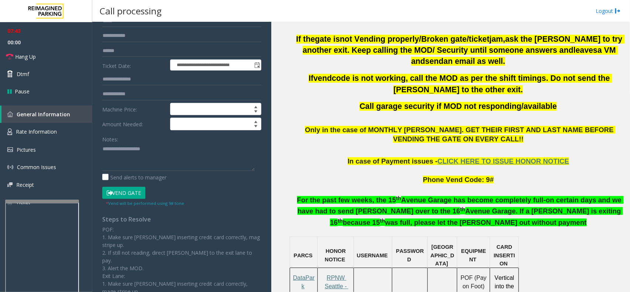
click at [132, 195] on button "Vend Gate" at bounding box center [123, 193] width 43 height 13
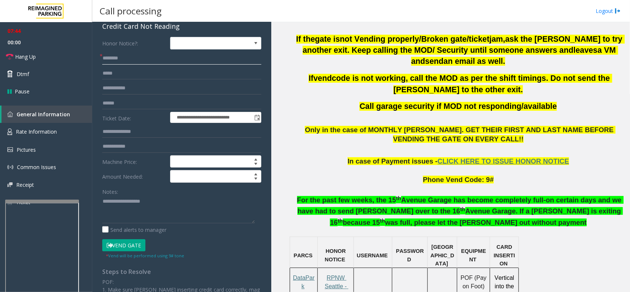
scroll to position [24, 0]
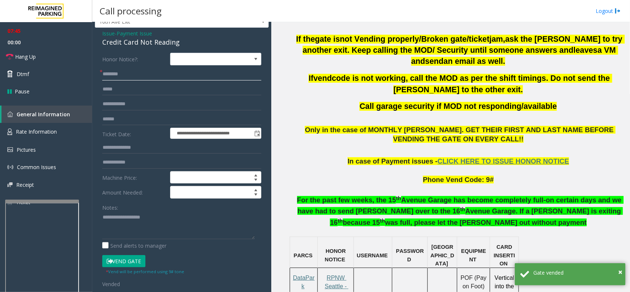
click at [122, 73] on input "text" at bounding box center [181, 74] width 159 height 13
type input "**"
click at [129, 222] on textarea at bounding box center [178, 226] width 153 height 28
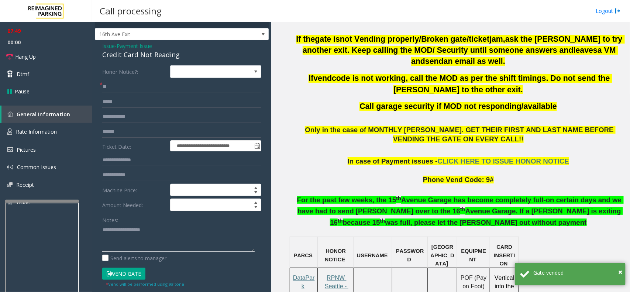
scroll to position [0, 0]
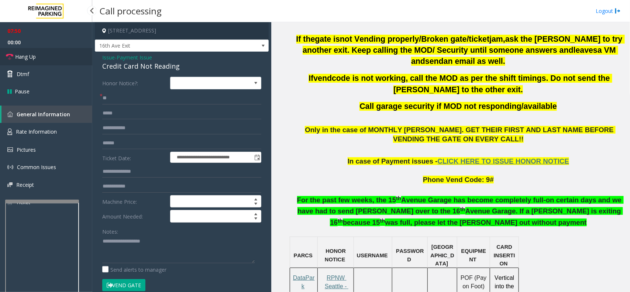
click at [48, 54] on link "Hang Up" at bounding box center [46, 56] width 92 height 17
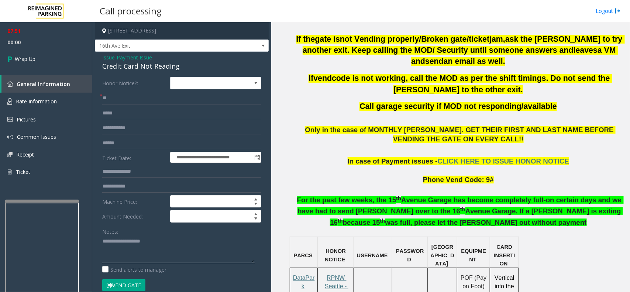
click at [139, 233] on textarea at bounding box center [178, 250] width 153 height 28
drag, startPoint x: 96, startPoint y: 54, endPoint x: 179, endPoint y: 61, distance: 83.1
click at [179, 61] on div "**********" at bounding box center [182, 253] width 174 height 403
click at [131, 79] on label "Honor Notice?:" at bounding box center [134, 83] width 68 height 13
click at [111, 58] on span "Issue" at bounding box center [108, 58] width 13 height 8
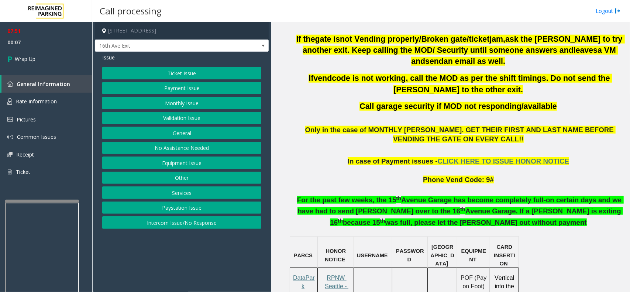
click at [165, 71] on button "Ticket Issue" at bounding box center [181, 73] width 159 height 13
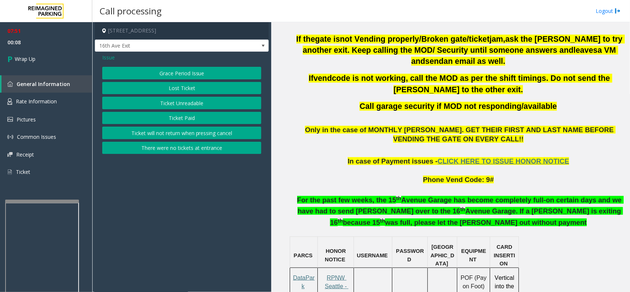
click at [171, 82] on button "Lost Ticket" at bounding box center [181, 88] width 159 height 13
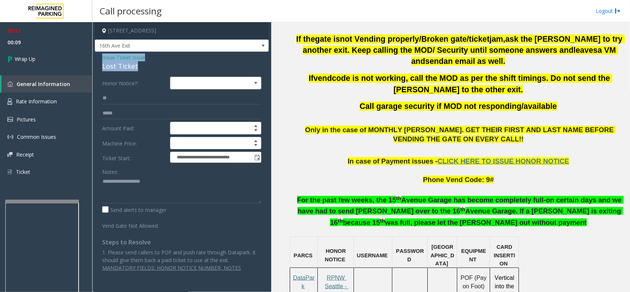
drag, startPoint x: 97, startPoint y: 55, endPoint x: 139, endPoint y: 68, distance: 44.0
click at [139, 68] on div "**********" at bounding box center [182, 165] width 174 height 227
click at [130, 192] on textarea at bounding box center [181, 190] width 159 height 28
paste textarea "**********"
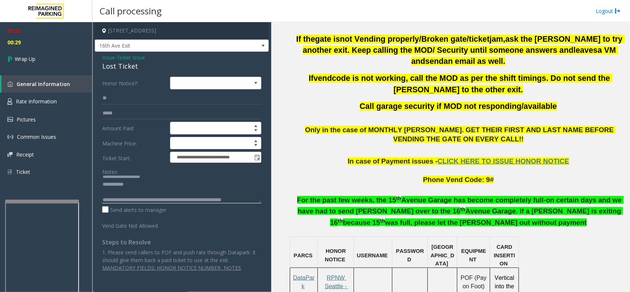
scroll to position [13, 0]
type textarea "**********"
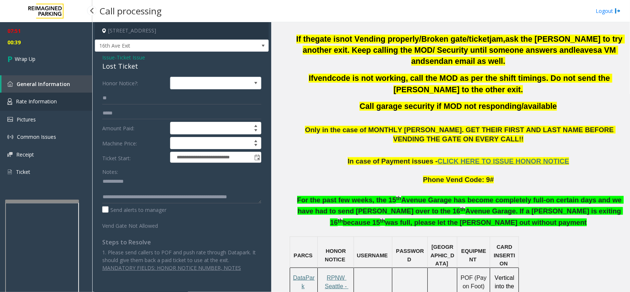
click at [56, 107] on link "Rate Information" at bounding box center [46, 102] width 92 height 18
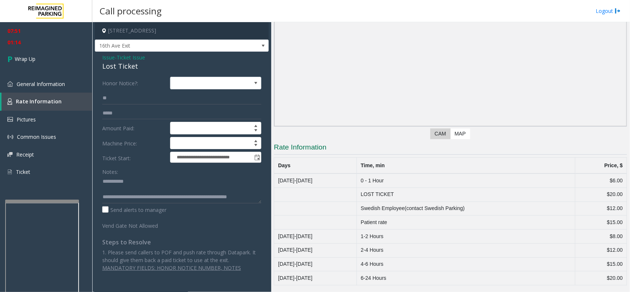
scroll to position [15, 0]
click at [25, 60] on span "Wrap Up" at bounding box center [25, 59] width 21 height 8
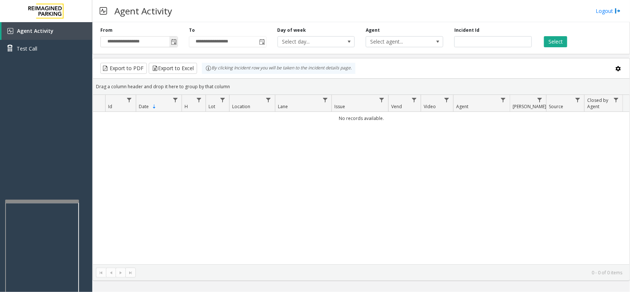
drag, startPoint x: 175, startPoint y: 41, endPoint x: 171, endPoint y: 43, distance: 5.1
click at [175, 41] on span "Toggle popup" at bounding box center [174, 42] width 6 height 6
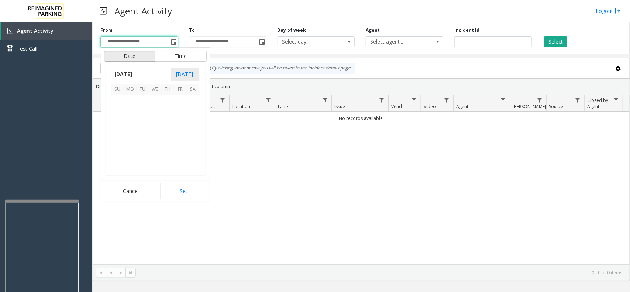
scroll to position [132410, 0]
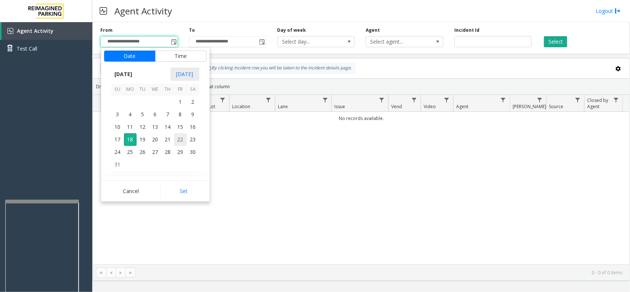
drag, startPoint x: 117, startPoint y: 136, endPoint x: 122, endPoint y: 141, distance: 7.8
click at [117, 136] on span "17" at bounding box center [118, 139] width 13 height 13
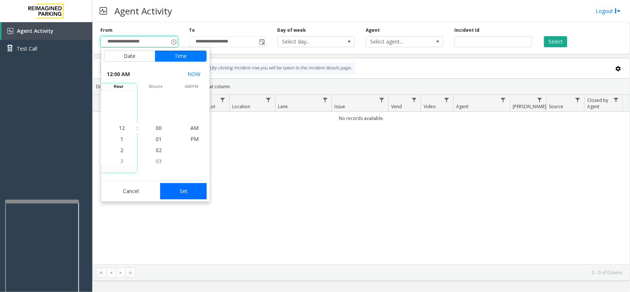
click at [190, 190] on button "Set" at bounding box center [183, 191] width 47 height 16
type input "**********"
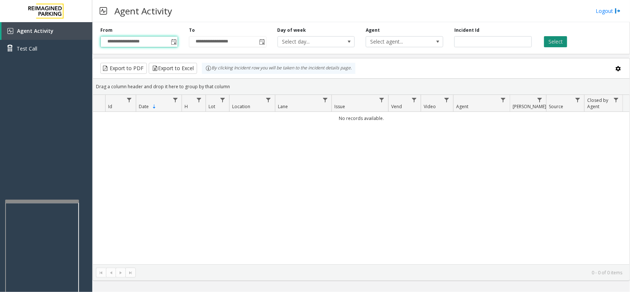
click at [504, 41] on button "Select" at bounding box center [555, 41] width 23 height 11
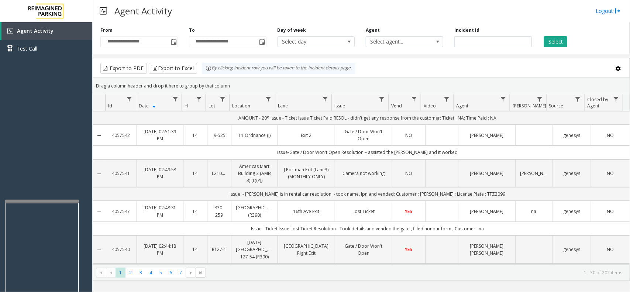
scroll to position [185, 0]
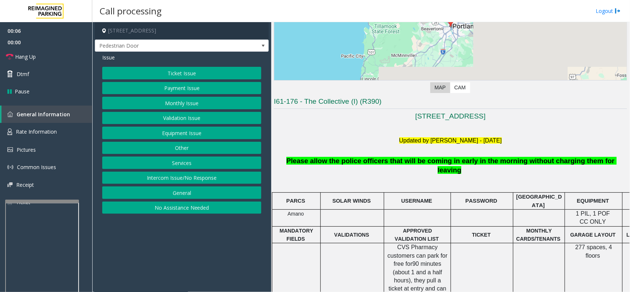
scroll to position [185, 0]
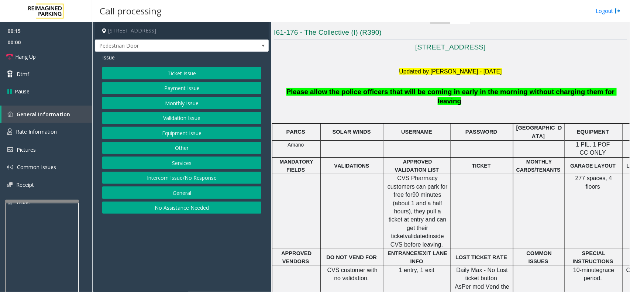
click at [216, 174] on button "Intercom Issue/No Response" at bounding box center [181, 178] width 159 height 13
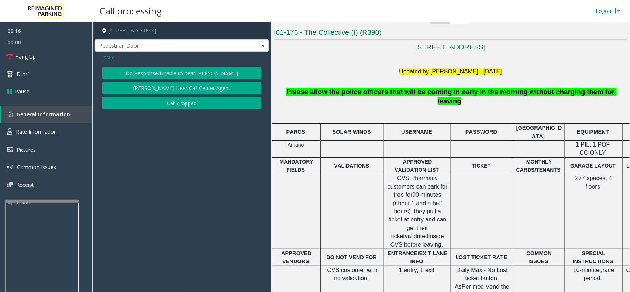
click at [147, 69] on button "No Response/Unable to hear [PERSON_NAME]" at bounding box center [181, 73] width 159 height 13
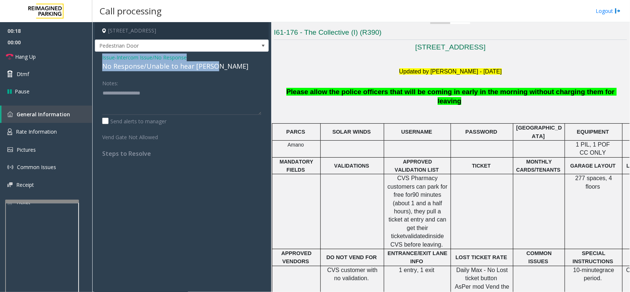
drag, startPoint x: 98, startPoint y: 59, endPoint x: 224, endPoint y: 71, distance: 126.1
click at [224, 71] on div "Issue - Intercom Issue/No Response No Response/Unable to hear [PERSON_NAME] Not…" at bounding box center [182, 108] width 174 height 113
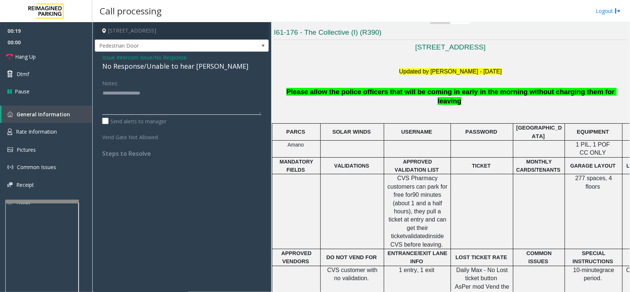
click at [175, 106] on textarea at bounding box center [181, 101] width 159 height 28
paste textarea "**********"
type textarea "**********"
click at [73, 62] on link "Hang Up" at bounding box center [46, 56] width 92 height 17
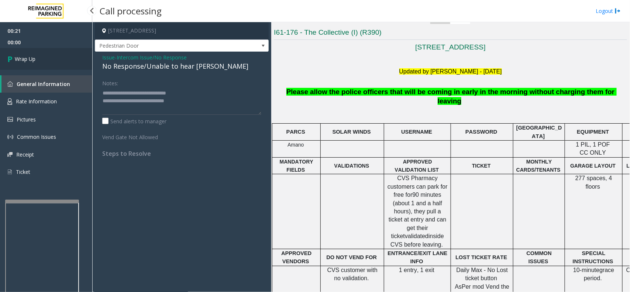
click at [62, 54] on link "Wrap Up" at bounding box center [46, 59] width 92 height 22
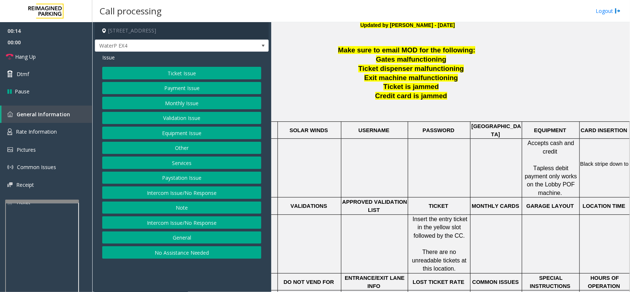
scroll to position [231, 66]
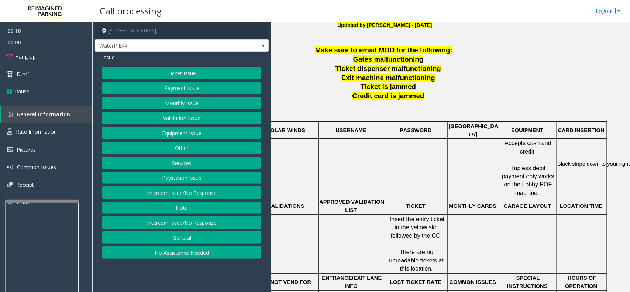
click at [219, 71] on button "Ticket Issue" at bounding box center [181, 73] width 159 height 13
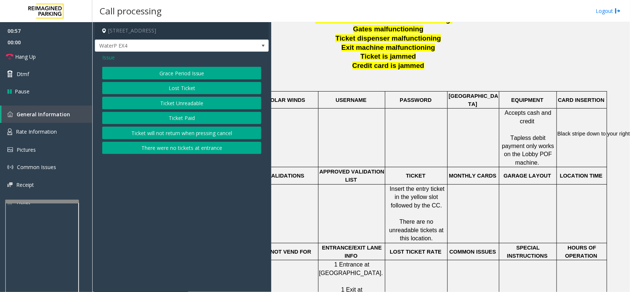
scroll to position [277, 66]
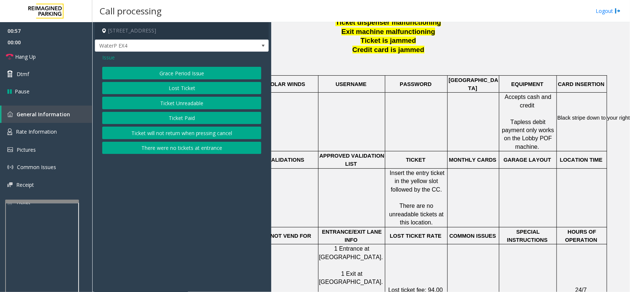
click at [220, 99] on button "Ticket Unreadable" at bounding box center [181, 103] width 159 height 13
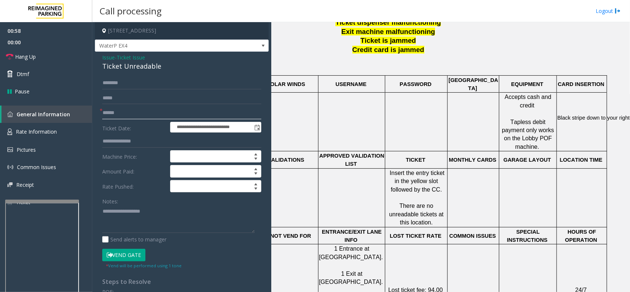
click at [161, 111] on input "text" at bounding box center [181, 113] width 159 height 13
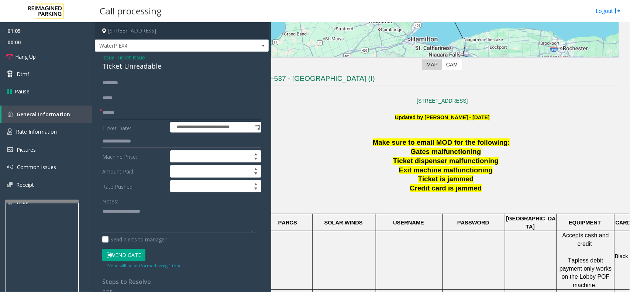
scroll to position [139, 0]
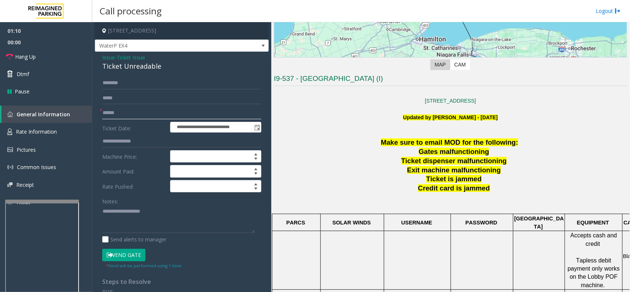
click at [188, 112] on input "text" at bounding box center [181, 113] width 159 height 13
click at [169, 226] on textarea at bounding box center [178, 219] width 153 height 28
click at [135, 113] on input "text" at bounding box center [181, 113] width 159 height 13
type input "**********"
click at [134, 83] on input "text" at bounding box center [181, 83] width 159 height 13
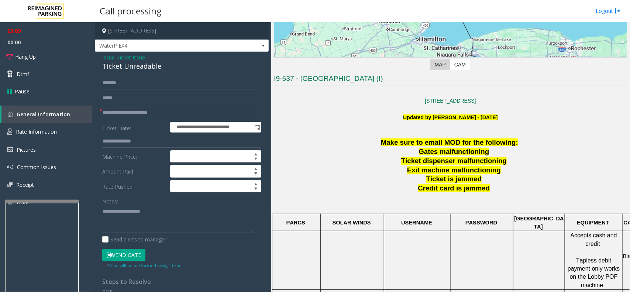
type input "******"
click at [137, 233] on button "Vend Gate" at bounding box center [123, 255] width 43 height 13
click at [124, 224] on textarea at bounding box center [178, 219] width 153 height 28
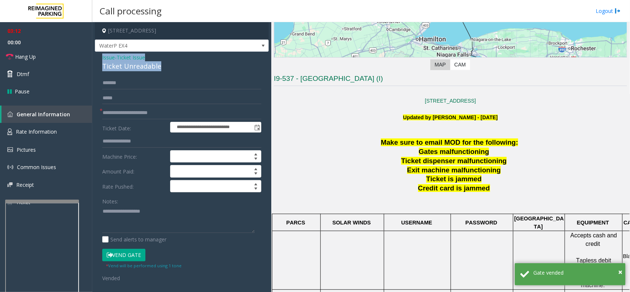
drag, startPoint x: 98, startPoint y: 54, endPoint x: 167, endPoint y: 67, distance: 70.7
click at [167, 67] on div "**********" at bounding box center [182, 242] width 174 height 380
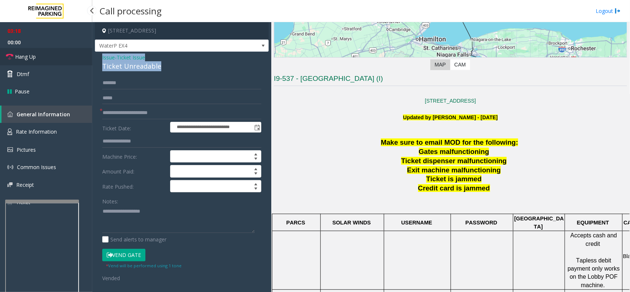
click at [59, 59] on link "Hang Up" at bounding box center [46, 56] width 92 height 17
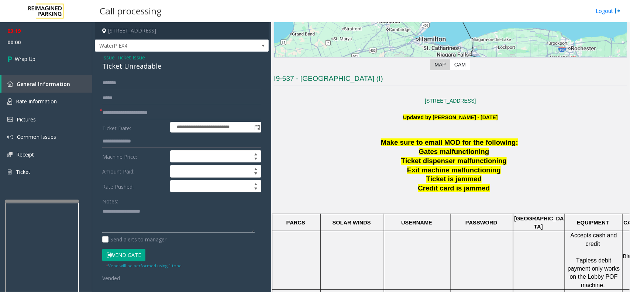
click at [109, 215] on textarea at bounding box center [178, 219] width 153 height 28
drag, startPoint x: 99, startPoint y: 55, endPoint x: 169, endPoint y: 62, distance: 70.6
click at [169, 62] on div "**********" at bounding box center [182, 242] width 174 height 380
click at [134, 220] on textarea at bounding box center [178, 219] width 153 height 28
paste textarea "**********"
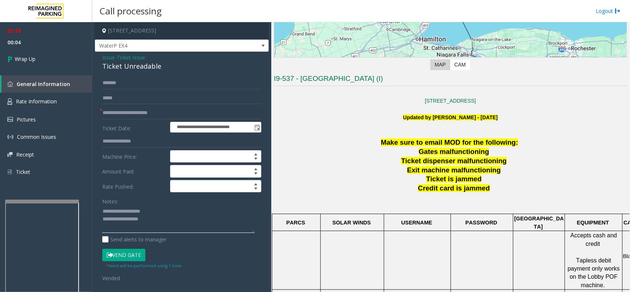
scroll to position [13, 0]
click at [148, 233] on div "Notes: Send alerts to manager" at bounding box center [181, 219] width 159 height 48
click at [151, 229] on textarea at bounding box center [178, 219] width 153 height 28
paste textarea "**********"
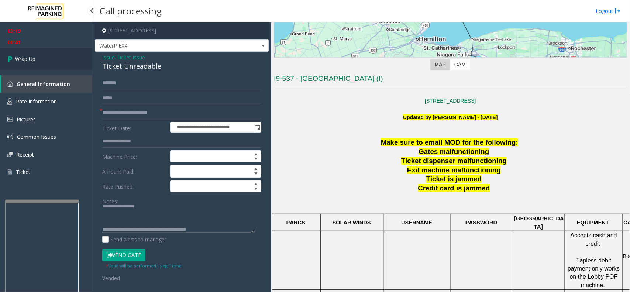
type textarea "**********"
click at [26, 55] on span "Wrap Up" at bounding box center [25, 59] width 21 height 8
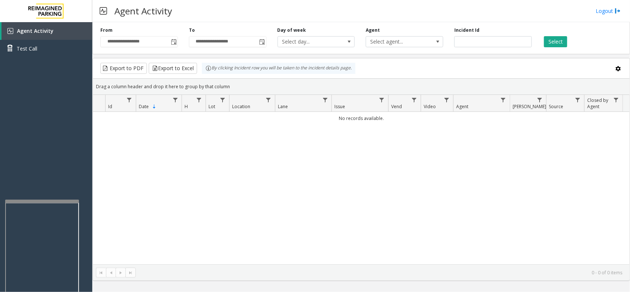
click at [65, 201] on div at bounding box center [42, 201] width 74 height 3
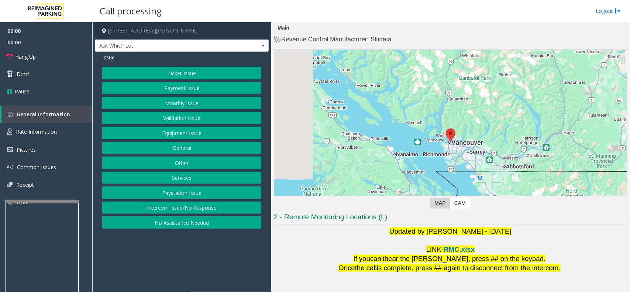
scroll to position [61, 0]
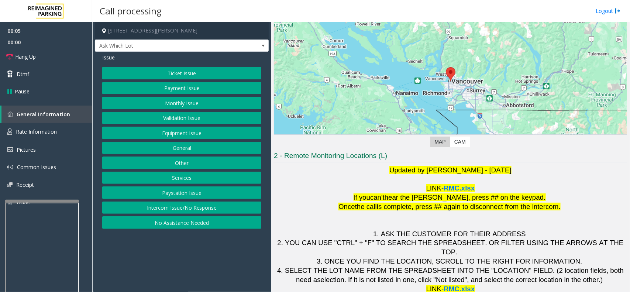
click at [192, 76] on button "Ticket Issue" at bounding box center [181, 73] width 159 height 13
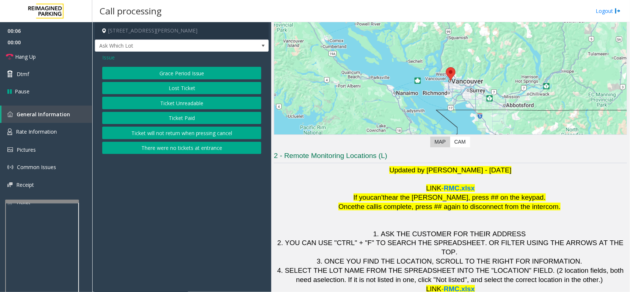
click at [198, 104] on button "Ticket Unreadable" at bounding box center [181, 103] width 159 height 13
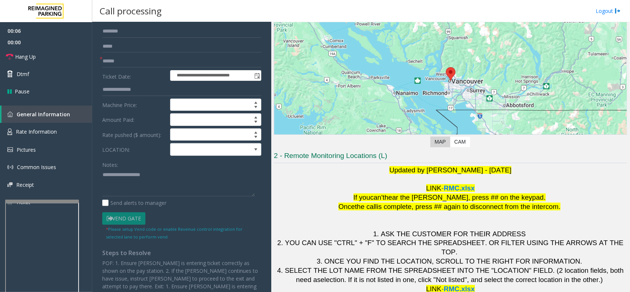
scroll to position [92, 0]
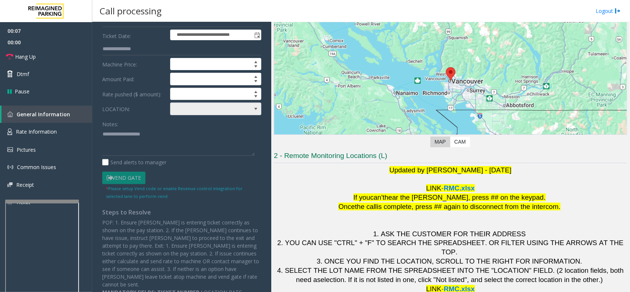
click at [207, 114] on span at bounding box center [207, 109] width 72 height 12
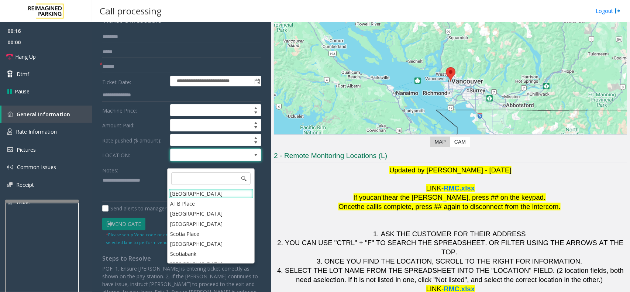
scroll to position [0, 0]
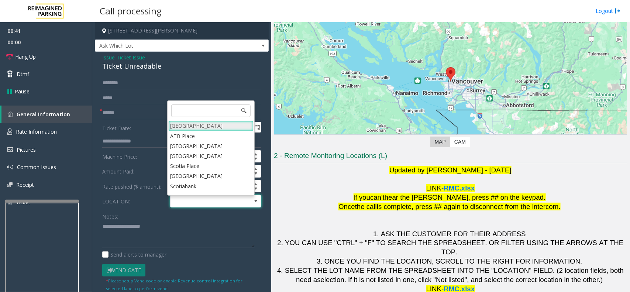
click at [207, 125] on Village "[GEOGRAPHIC_DATA]" at bounding box center [210, 126] width 85 height 10
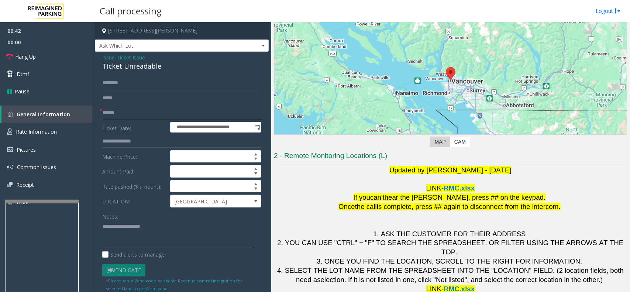
click at [121, 112] on input "text" at bounding box center [181, 113] width 159 height 13
click at [158, 116] on input "text" at bounding box center [181, 113] width 159 height 13
type input "*******"
click at [157, 83] on input "text" at bounding box center [181, 83] width 159 height 13
click at [127, 86] on input "text" at bounding box center [181, 83] width 159 height 13
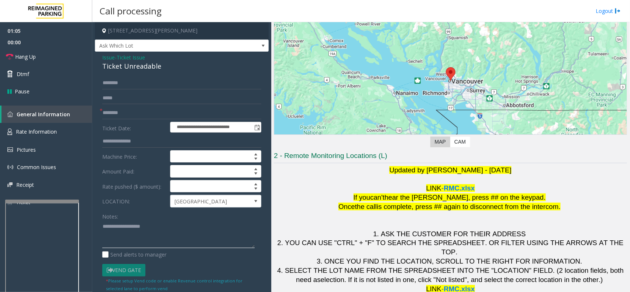
click at [167, 228] on textarea at bounding box center [178, 234] width 153 height 28
drag, startPoint x: 99, startPoint y: 54, endPoint x: 189, endPoint y: 71, distance: 92.4
click at [189, 71] on div "**********" at bounding box center [182, 228] width 174 height 352
click at [140, 232] on textarea at bounding box center [178, 234] width 153 height 28
paste textarea "**********"
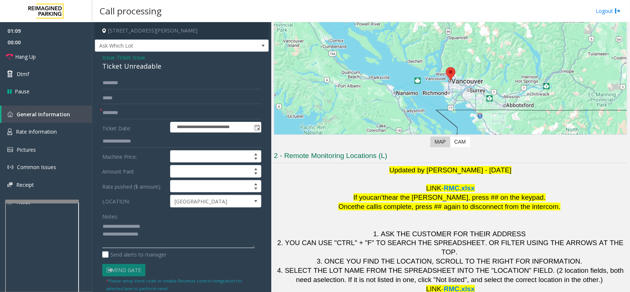
scroll to position [6, 0]
type textarea "**********"
click at [122, 88] on input "text" at bounding box center [181, 83] width 159 height 13
type input "******"
click at [135, 233] on textarea at bounding box center [178, 234] width 153 height 28
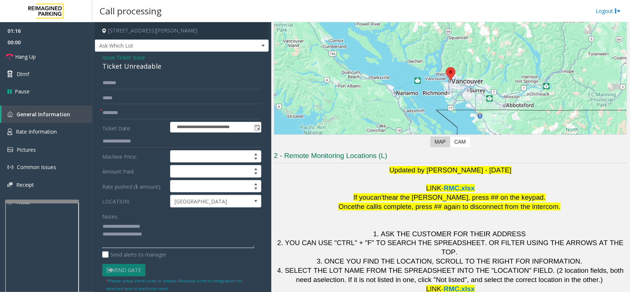
scroll to position [13, 0]
click at [54, 58] on link "Hang Up" at bounding box center [46, 56] width 92 height 17
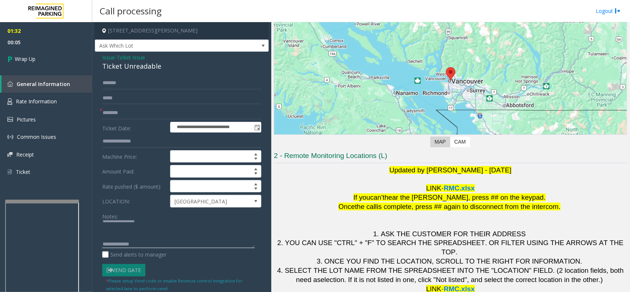
click at [216, 233] on textarea at bounding box center [178, 234] width 153 height 28
paste textarea "**********"
type textarea "**********"
click at [58, 55] on link "Wrap Up" at bounding box center [46, 59] width 92 height 22
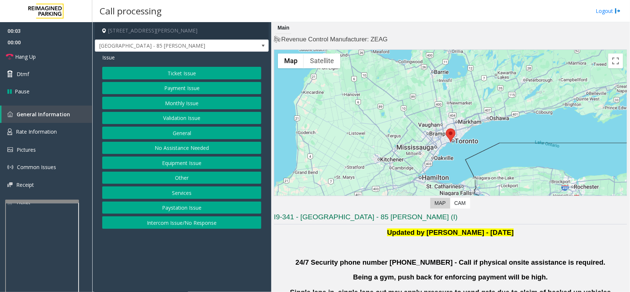
click at [178, 121] on button "Validation Issue" at bounding box center [181, 118] width 159 height 13
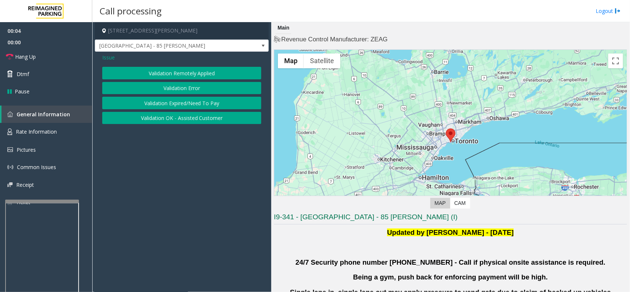
click at [188, 90] on button "Validation Error" at bounding box center [181, 88] width 159 height 13
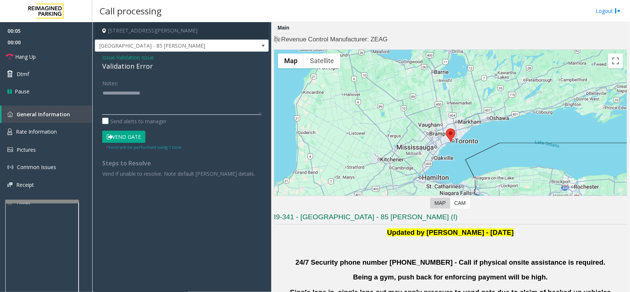
click at [130, 100] on textarea at bounding box center [181, 101] width 159 height 28
drag, startPoint x: 102, startPoint y: 55, endPoint x: 157, endPoint y: 67, distance: 56.8
click at [157, 67] on div "Issue - Validation Issue Validation Error" at bounding box center [181, 63] width 159 height 18
click at [128, 100] on textarea at bounding box center [181, 101] width 159 height 28
paste textarea "**********"
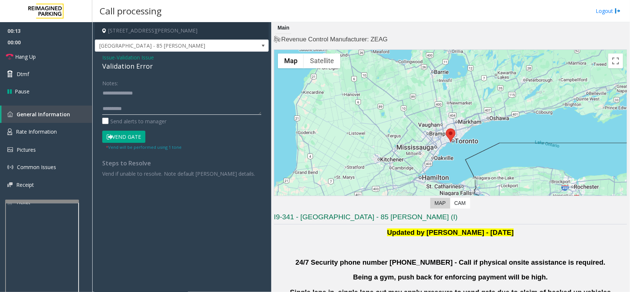
scroll to position [8, 0]
type textarea "**********"
click at [111, 56] on span "Issue" at bounding box center [108, 58] width 13 height 8
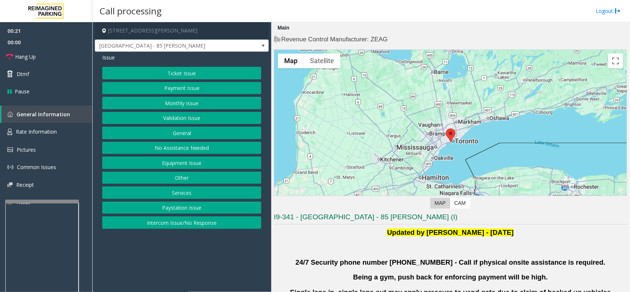
click at [148, 66] on div "Issue Ticket Issue Payment Issue Monthly Issue Validation Issue General No Assi…" at bounding box center [182, 142] width 174 height 181
click at [150, 69] on button "Ticket Issue" at bounding box center [181, 73] width 159 height 13
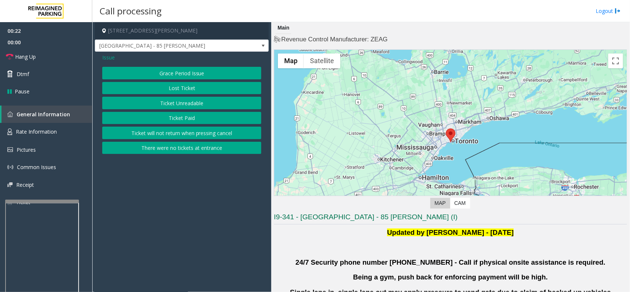
click at [158, 148] on button "There were no tickets at entrance" at bounding box center [181, 148] width 159 height 13
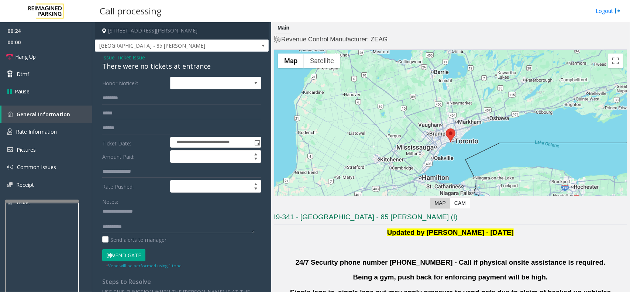
scroll to position [0, 0]
drag, startPoint x: 129, startPoint y: 230, endPoint x: 96, endPoint y: 211, distance: 37.1
click at [97, 211] on div "**********" at bounding box center [182, 241] width 170 height 328
click at [126, 211] on textarea at bounding box center [178, 220] width 153 height 28
click at [148, 211] on textarea at bounding box center [178, 220] width 153 height 28
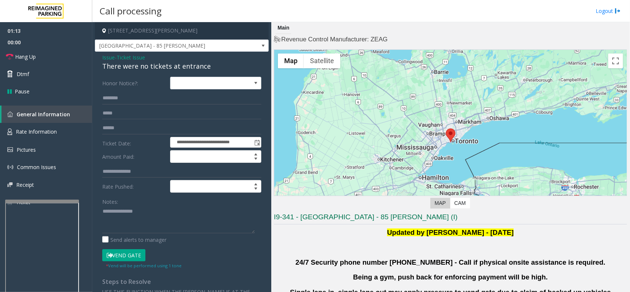
click at [133, 233] on button "Vend Gate" at bounding box center [123, 255] width 43 height 13
click at [184, 213] on textarea at bounding box center [178, 220] width 153 height 28
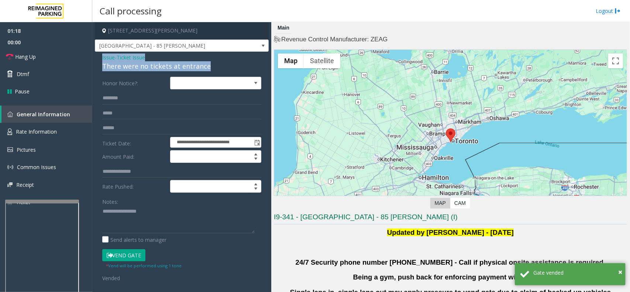
drag, startPoint x: 101, startPoint y: 58, endPoint x: 211, endPoint y: 68, distance: 110.2
click at [211, 68] on div "**********" at bounding box center [182, 238] width 174 height 373
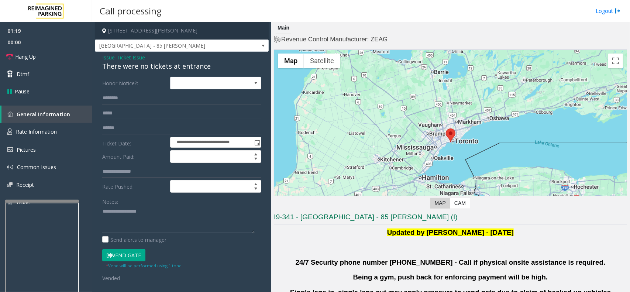
click at [128, 228] on textarea at bounding box center [178, 220] width 153 height 28
paste textarea "**********"
click at [33, 55] on span "Hang Up" at bounding box center [25, 57] width 21 height 8
click at [147, 231] on textarea at bounding box center [178, 220] width 153 height 28
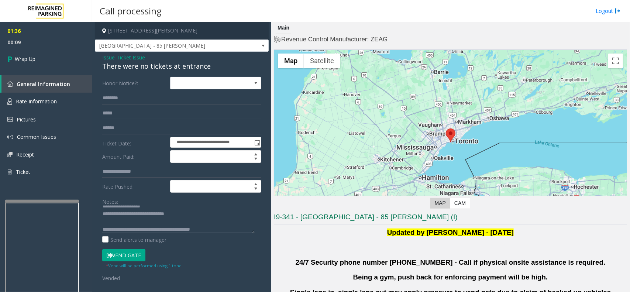
scroll to position [0, 0]
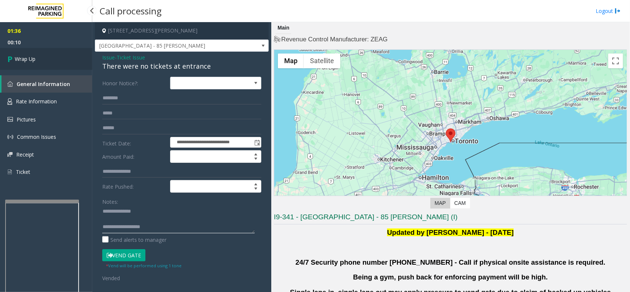
type textarea "**********"
click at [51, 51] on link "Wrap Up" at bounding box center [46, 59] width 92 height 22
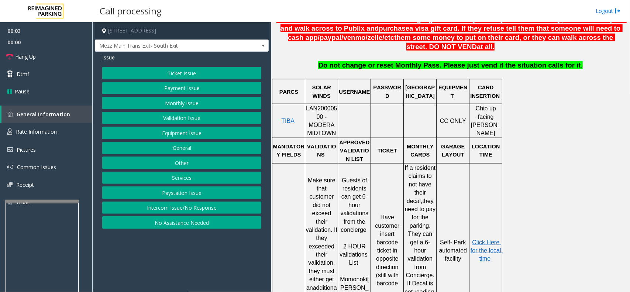
scroll to position [323, 0]
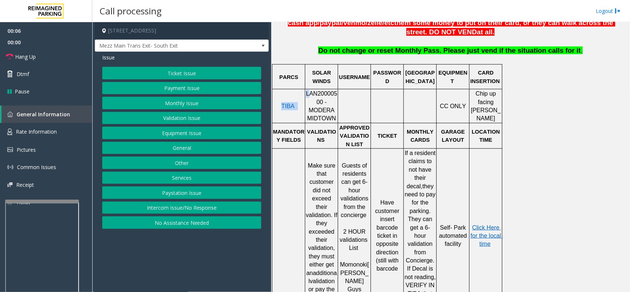
drag, startPoint x: 306, startPoint y: 96, endPoint x: 310, endPoint y: 101, distance: 6.1
click at [310, 101] on tr "TIBA LAN20000500 - MODERA MIDTOWN CC ONLY Chip up facing [PERSON_NAME]" at bounding box center [388, 106] width 230 height 34
drag, startPoint x: 310, startPoint y: 105, endPoint x: 307, endPoint y: 99, distance: 6.7
click at [307, 99] on span "LAN20000500 - MODERA MIDTOWN" at bounding box center [321, 105] width 31 height 31
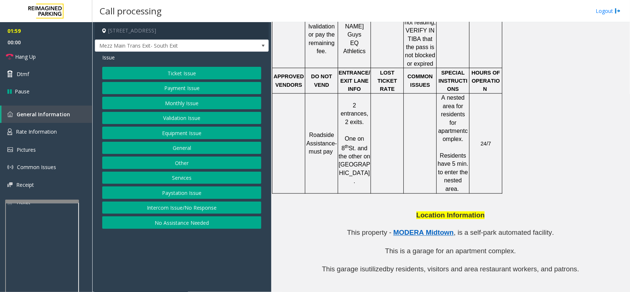
scroll to position [624, 0]
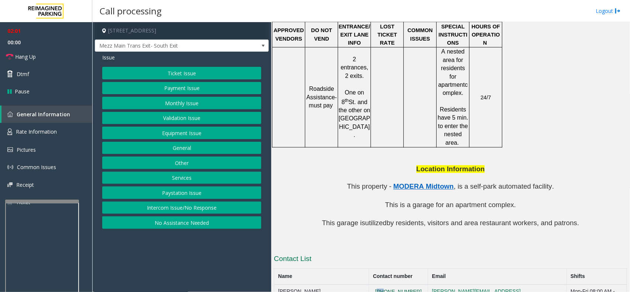
drag, startPoint x: 390, startPoint y: 253, endPoint x: 401, endPoint y: 254, distance: 11.1
click at [401, 233] on td "[PHONE_NUMBER]" at bounding box center [398, 295] width 59 height 20
click at [371, 233] on h3 "Contact List" at bounding box center [450, 260] width 353 height 12
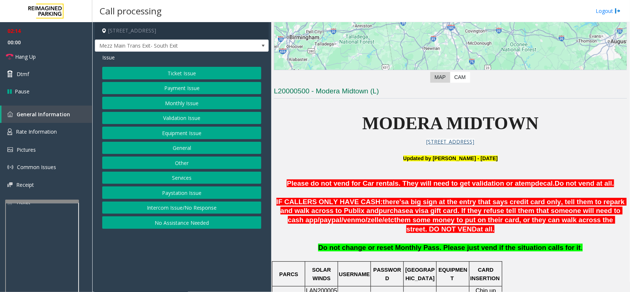
scroll to position [116, 0]
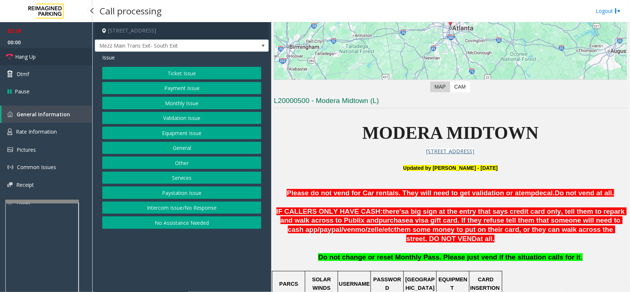
click at [62, 55] on link "Hang Up" at bounding box center [46, 56] width 92 height 17
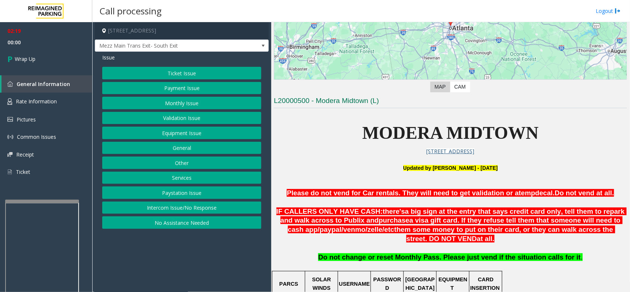
click at [201, 137] on button "Equipment Issue" at bounding box center [181, 133] width 159 height 13
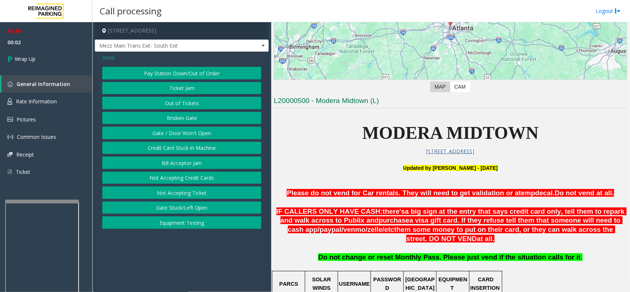
click at [196, 134] on button "Gate / Door Won't Open" at bounding box center [181, 133] width 159 height 13
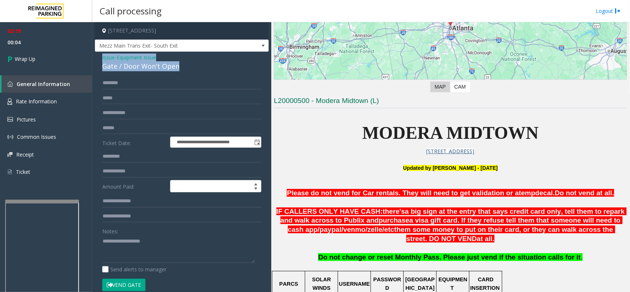
drag, startPoint x: 99, startPoint y: 54, endPoint x: 201, endPoint y: 65, distance: 102.6
click at [201, 65] on div "**********" at bounding box center [182, 235] width 174 height 366
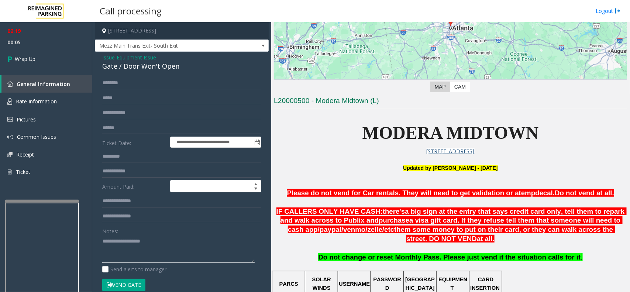
click at [164, 233] on textarea at bounding box center [178, 249] width 153 height 28
paste textarea "**********"
click at [164, 233] on textarea at bounding box center [178, 249] width 153 height 28
paste textarea "**********"
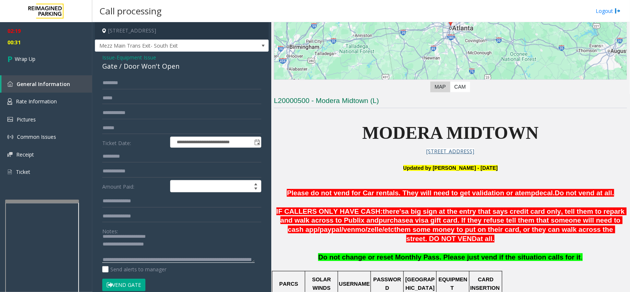
scroll to position [13, 0]
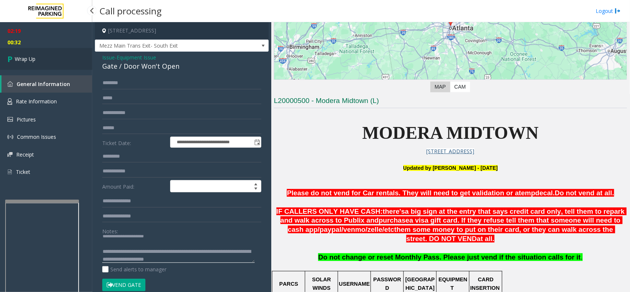
type textarea "**********"
drag, startPoint x: 52, startPoint y: 62, endPoint x: 68, endPoint y: 88, distance: 30.4
click at [52, 62] on link "Wrap Up" at bounding box center [46, 59] width 92 height 22
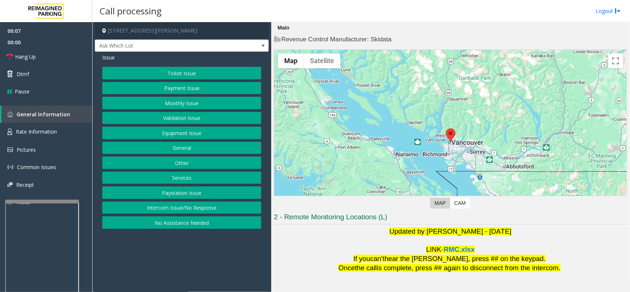
click at [180, 74] on button "Ticket Issue" at bounding box center [181, 73] width 159 height 13
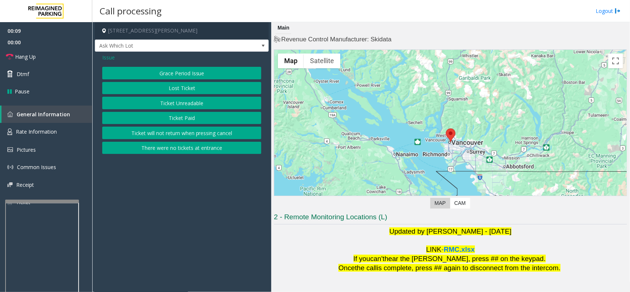
click at [109, 55] on span "Issue" at bounding box center [108, 58] width 13 height 8
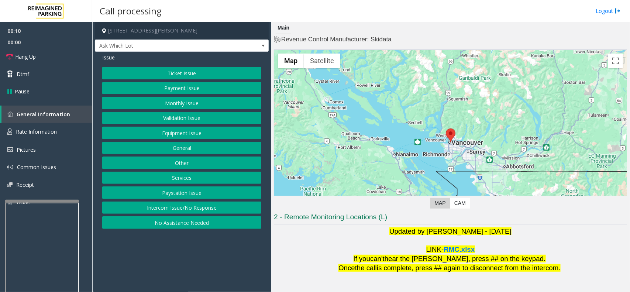
click at [167, 116] on button "Validation Issue" at bounding box center [181, 118] width 159 height 13
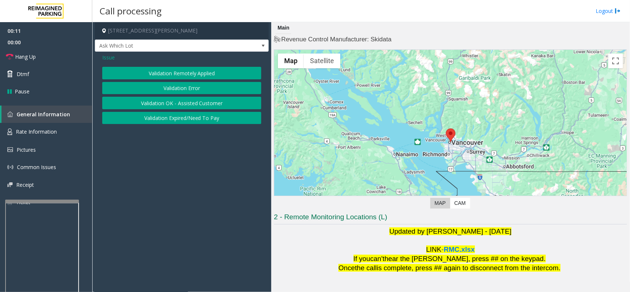
click at [107, 55] on span "Issue" at bounding box center [108, 58] width 13 height 8
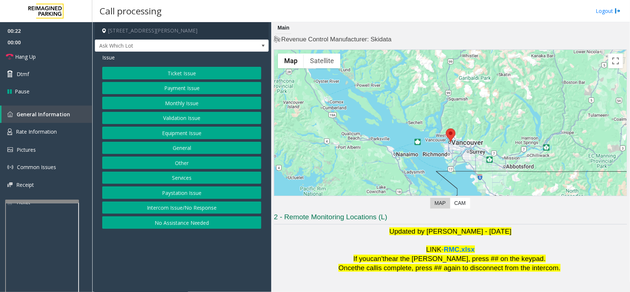
click at [180, 119] on button "Validation Issue" at bounding box center [181, 118] width 159 height 13
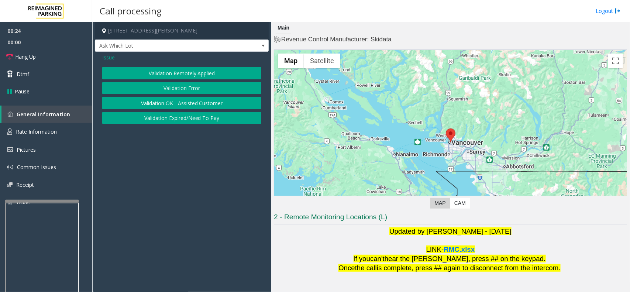
click at [175, 90] on button "Validation Error" at bounding box center [181, 88] width 159 height 13
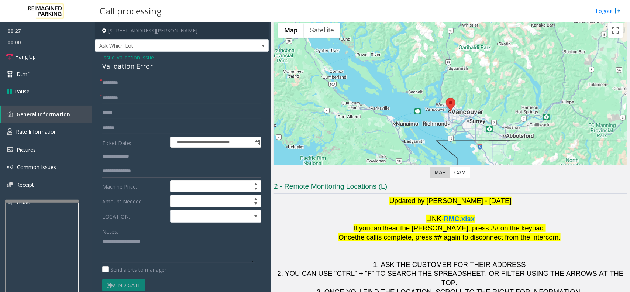
scroll to position [46, 0]
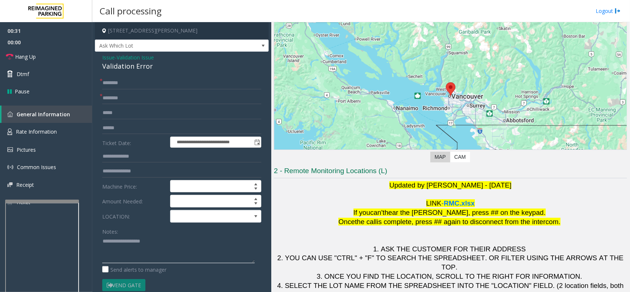
click at [222, 233] on textarea at bounding box center [178, 250] width 153 height 28
click at [112, 99] on input "text" at bounding box center [181, 98] width 159 height 13
type input "*******"
click at [139, 233] on textarea at bounding box center [178, 250] width 153 height 28
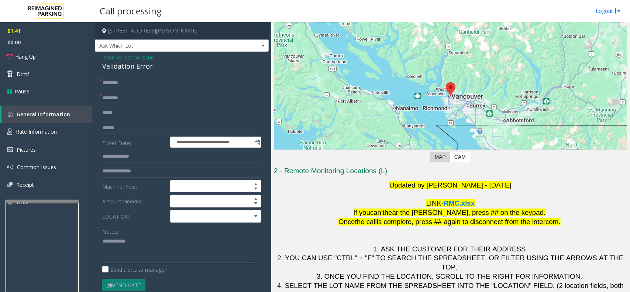
type textarea "*********"
click at [139, 83] on input "text" at bounding box center [181, 83] width 159 height 13
type input "*********"
click at [239, 213] on span at bounding box center [215, 216] width 91 height 13
click at [243, 221] on span at bounding box center [215, 216] width 91 height 13
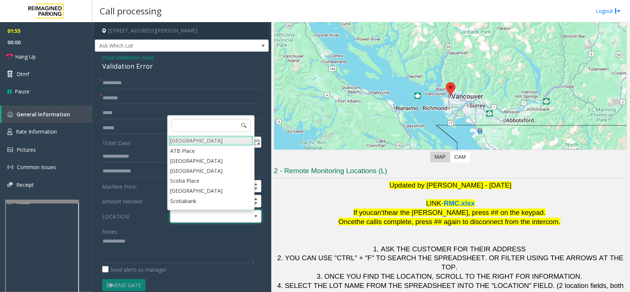
click at [224, 140] on Village "[GEOGRAPHIC_DATA]" at bounding box center [210, 141] width 85 height 10
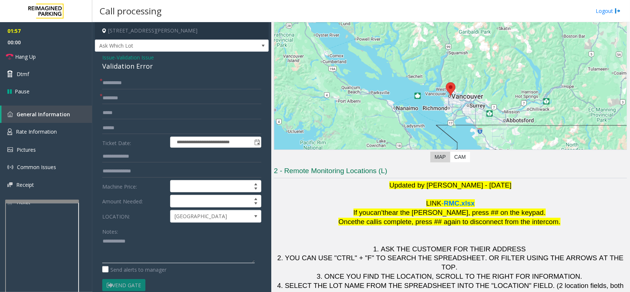
click at [133, 233] on textarea at bounding box center [178, 250] width 153 height 28
click at [128, 233] on textarea at bounding box center [178, 250] width 153 height 28
drag, startPoint x: 96, startPoint y: 57, endPoint x: 170, endPoint y: 65, distance: 73.9
click at [170, 65] on div "**********" at bounding box center [182, 251] width 174 height 398
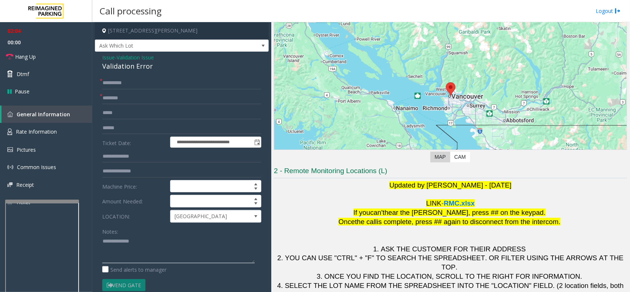
click at [119, 233] on textarea at bounding box center [178, 250] width 153 height 28
paste textarea "**********"
click at [37, 61] on link "Hang Up" at bounding box center [46, 56] width 92 height 17
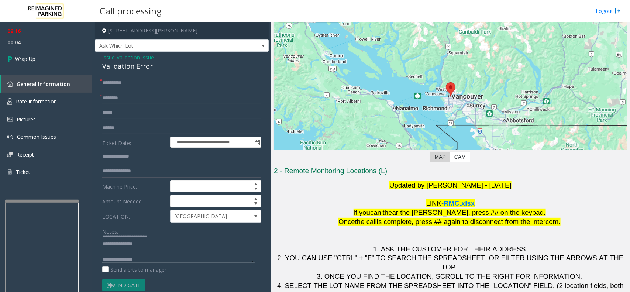
click at [167, 233] on textarea at bounding box center [178, 250] width 153 height 28
paste textarea "**********"
type textarea "**********"
click at [38, 68] on link "Wrap Up" at bounding box center [46, 59] width 92 height 22
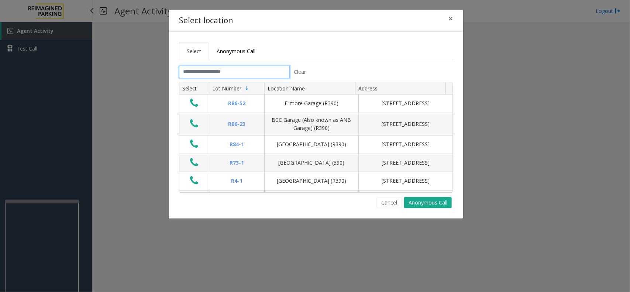
click at [201, 70] on input "text" at bounding box center [234, 72] width 111 height 13
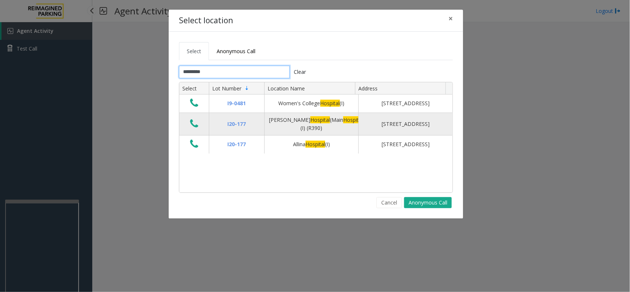
type input "********"
click at [189, 124] on button "Data table" at bounding box center [194, 124] width 13 height 12
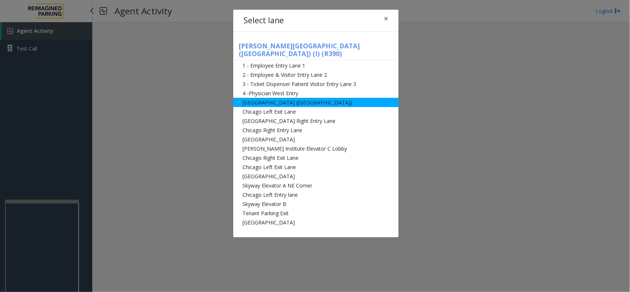
click at [272, 98] on li "[GEOGRAPHIC_DATA] ([GEOGRAPHIC_DATA])" at bounding box center [315, 102] width 165 height 9
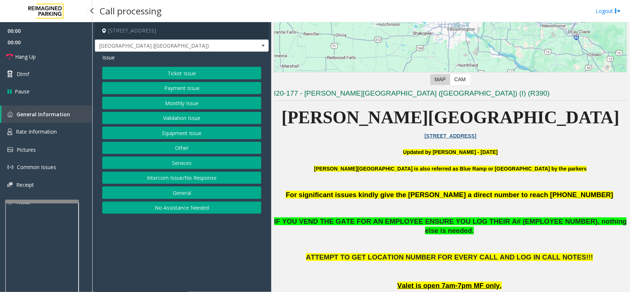
scroll to position [139, 0]
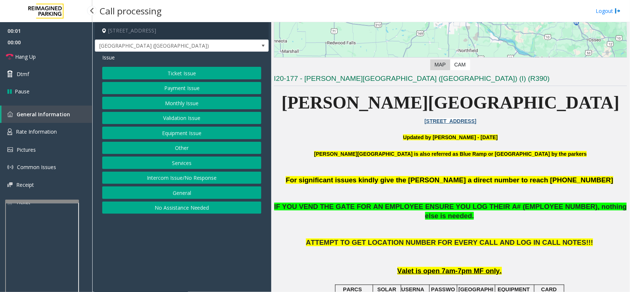
click at [214, 136] on button "Equipment Issue" at bounding box center [181, 133] width 159 height 13
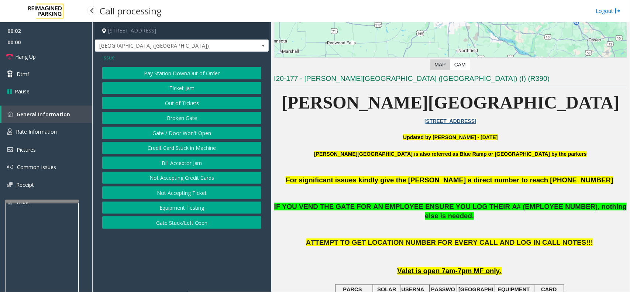
click at [208, 137] on button "Gate / Door Won't Open" at bounding box center [181, 133] width 159 height 13
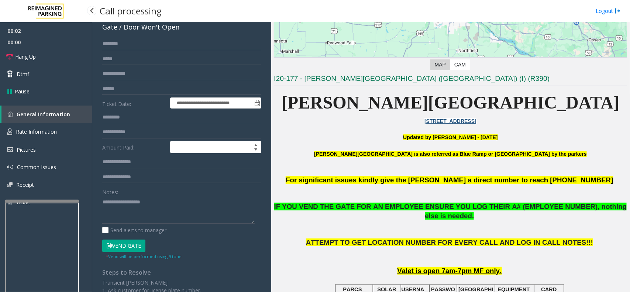
scroll to position [92, 0]
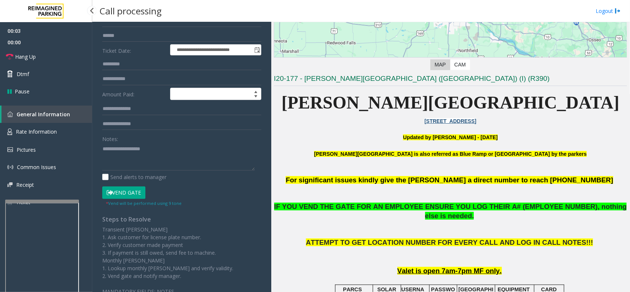
click at [131, 194] on button "Vend Gate" at bounding box center [123, 193] width 43 height 13
click at [155, 167] on textarea at bounding box center [178, 157] width 153 height 28
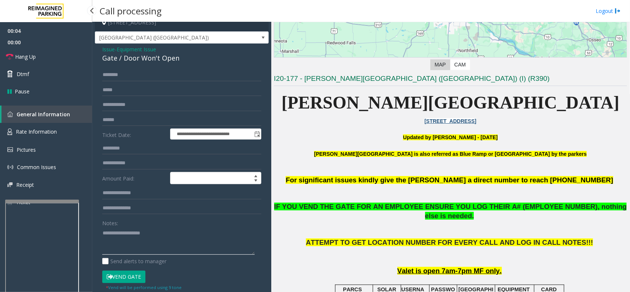
scroll to position [0, 0]
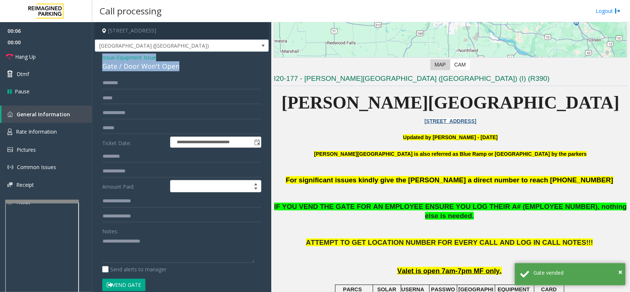
drag, startPoint x: 100, startPoint y: 58, endPoint x: 183, endPoint y: 71, distance: 84.5
click at [183, 71] on div "**********" at bounding box center [182, 245] width 174 height 387
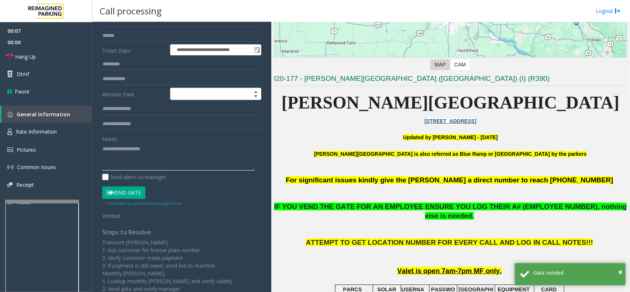
click at [147, 153] on textarea at bounding box center [178, 157] width 153 height 28
paste textarea "**********"
type textarea "**********"
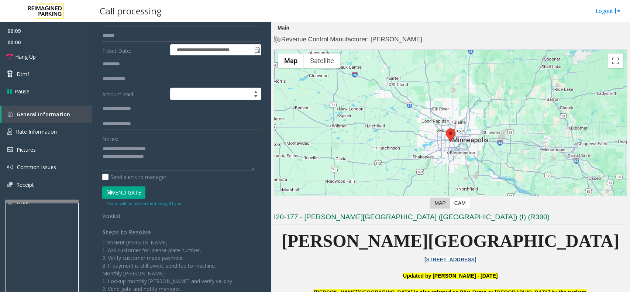
scroll to position [139, 0]
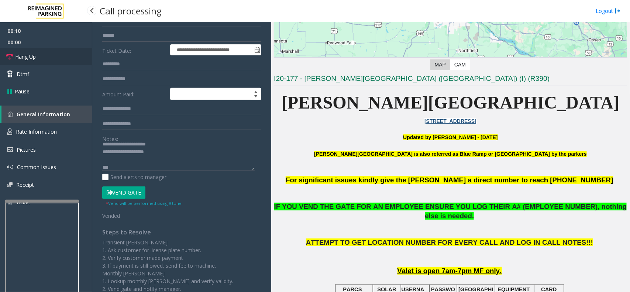
click at [25, 49] on link "Hang Up" at bounding box center [46, 56] width 92 height 17
click at [128, 169] on textarea at bounding box center [178, 157] width 153 height 28
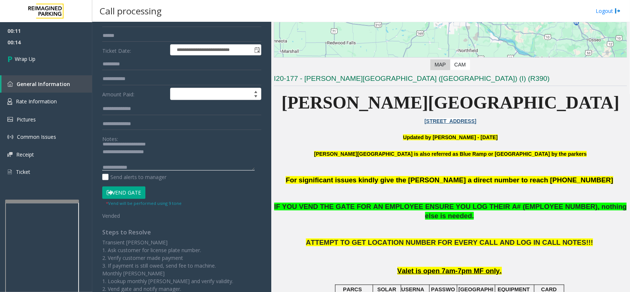
click at [178, 168] on textarea at bounding box center [178, 157] width 153 height 28
paste textarea "**********"
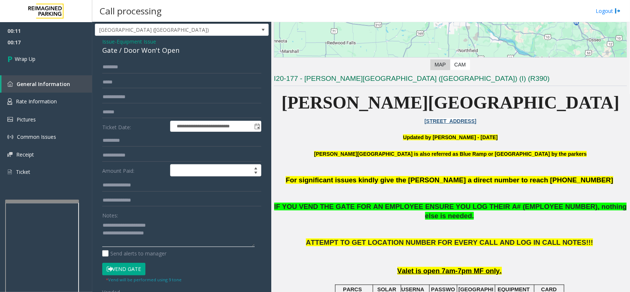
scroll to position [0, 0]
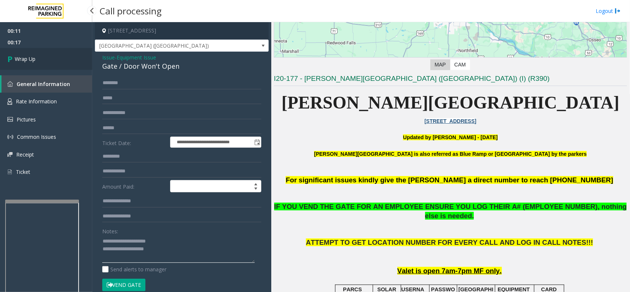
type textarea "**********"
click at [49, 61] on link "Wrap Up" at bounding box center [46, 59] width 92 height 22
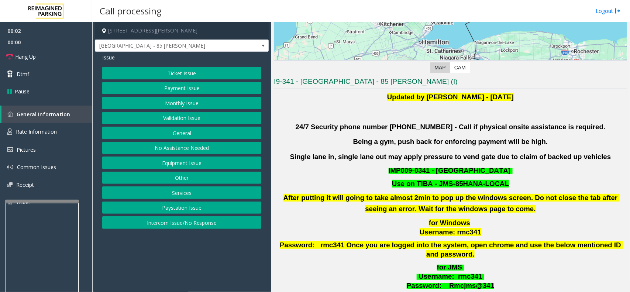
scroll to position [139, 0]
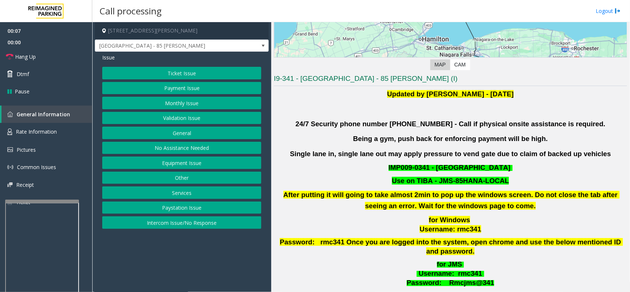
click at [190, 228] on button "Intercom Issue/No Response" at bounding box center [181, 222] width 159 height 13
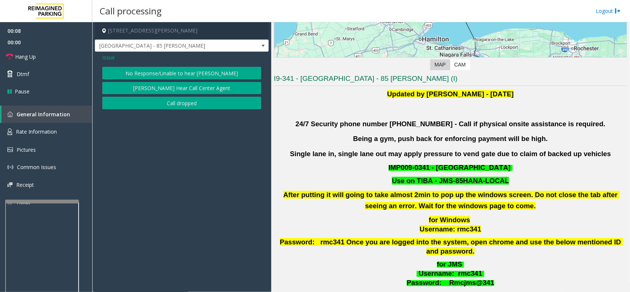
click at [155, 73] on button "No Response/Unable to hear [PERSON_NAME]" at bounding box center [181, 73] width 159 height 13
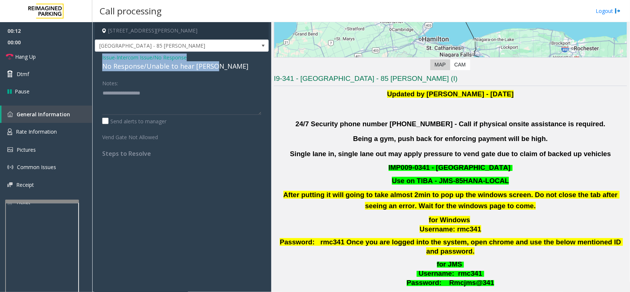
drag, startPoint x: 96, startPoint y: 55, endPoint x: 213, endPoint y: 64, distance: 117.0
click at [213, 64] on div "Issue - Intercom Issue/No Response No Response/Unable to hear [PERSON_NAME] Not…" at bounding box center [182, 108] width 174 height 113
copy div "Issue - Intercom Issue/No Response No Response/Unable to hear [PERSON_NAME]"
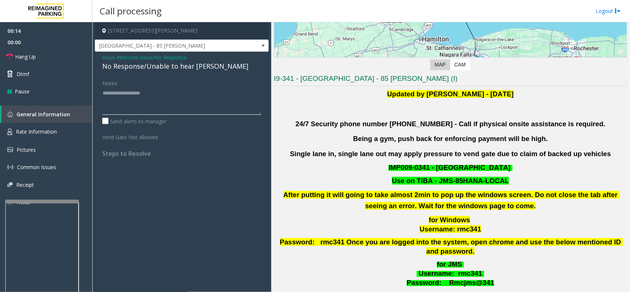
click at [170, 103] on textarea at bounding box center [181, 101] width 159 height 28
paste textarea "**********"
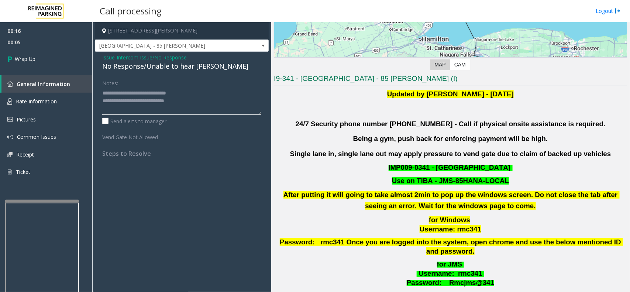
type textarea "**********"
click at [111, 55] on span "Issue" at bounding box center [108, 58] width 13 height 8
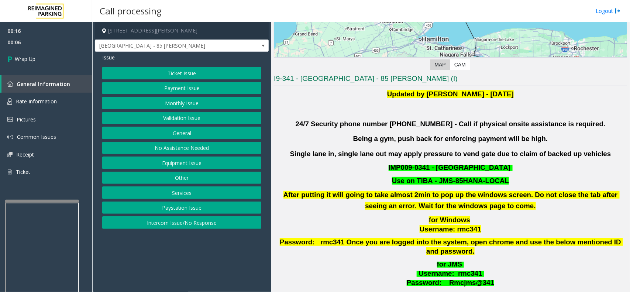
click at [176, 223] on button "Intercom Issue/No Response" at bounding box center [181, 222] width 159 height 13
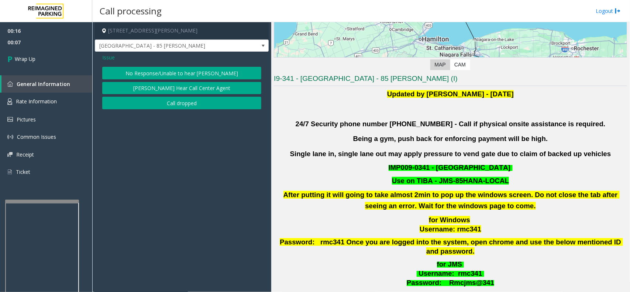
click at [172, 97] on button "Call dropped" at bounding box center [181, 103] width 159 height 13
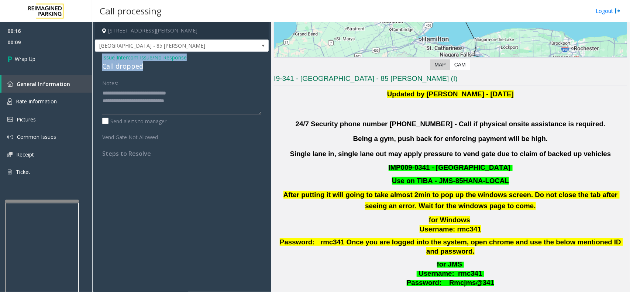
drag, startPoint x: 98, startPoint y: 54, endPoint x: 148, endPoint y: 63, distance: 50.6
click at [148, 63] on div "Issue - Intercom Issue/No Response Call dropped Notes: Send alerts to manager V…" at bounding box center [182, 108] width 174 height 113
copy div "Issue - Intercom Issue/No Response Call dropped"
drag, startPoint x: 100, startPoint y: 92, endPoint x: 136, endPoint y: 98, distance: 35.9
click at [136, 98] on div "Notes: Send alerts to manager Vend Gate Not Allowed Steps to Resolve" at bounding box center [182, 117] width 170 height 81
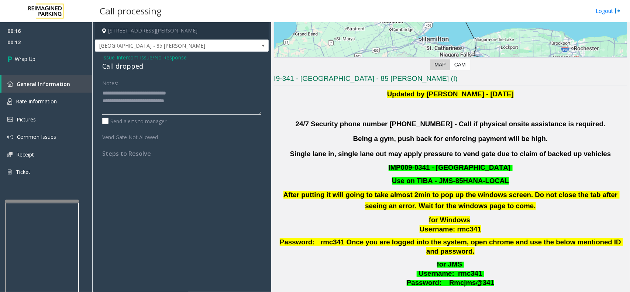
drag, startPoint x: 211, startPoint y: 102, endPoint x: 99, endPoint y: 95, distance: 112.1
click at [99, 95] on div "Notes: Send alerts to manager Vend Gate Not Allowed Steps to Resolve" at bounding box center [182, 117] width 170 height 81
paste textarea "**********"
type textarea "**********"
click at [89, 62] on link "Wrap Up" at bounding box center [46, 59] width 92 height 22
